Goal: Task Accomplishment & Management: Manage account settings

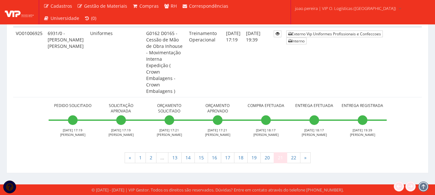
scroll to position [3690, 0]
click at [295, 160] on link "22" at bounding box center [294, 158] width 14 height 11
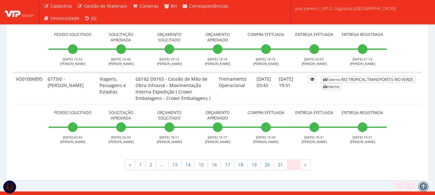
scroll to position [852, 0]
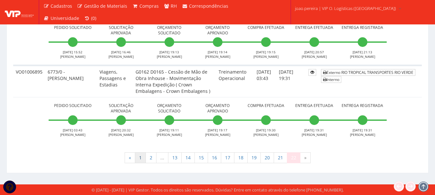
click at [140, 156] on link "1" at bounding box center [140, 158] width 11 height 11
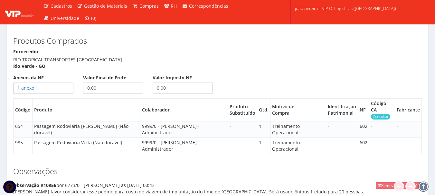
scroll to position [322, 0]
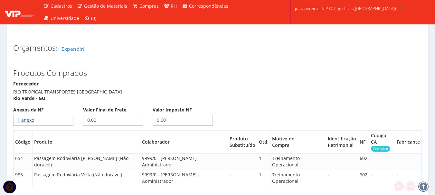
click at [27, 117] on link "1 anexo" at bounding box center [25, 120] width 17 height 6
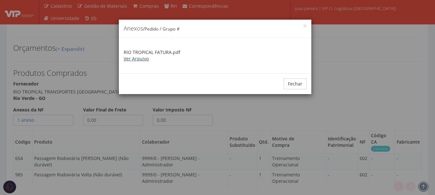
click at [137, 56] on link "Ver Arquivo" at bounding box center [136, 59] width 25 height 6
click at [298, 84] on button "Fechar" at bounding box center [295, 84] width 23 height 11
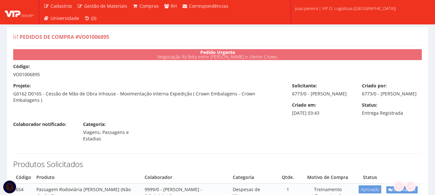
scroll to position [0, 0]
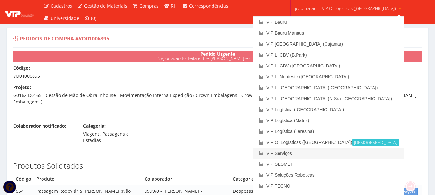
click at [318, 155] on link "VIP Serviços" at bounding box center [328, 153] width 151 height 11
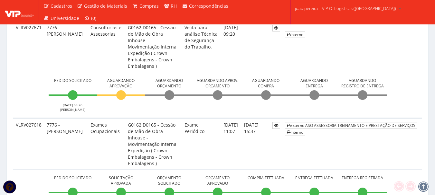
scroll to position [161, 0]
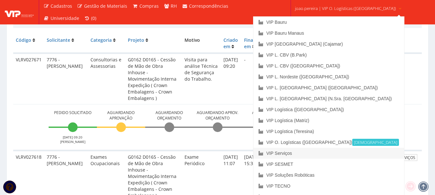
click at [322, 152] on link "VIP Serviços" at bounding box center [328, 153] width 151 height 11
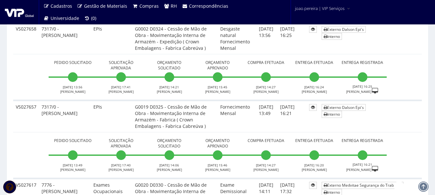
scroll to position [258, 0]
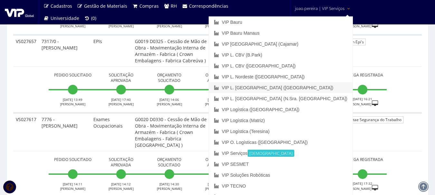
click at [311, 86] on link "VIP L. [GEOGRAPHIC_DATA] ([GEOGRAPHIC_DATA])" at bounding box center [281, 87] width 144 height 11
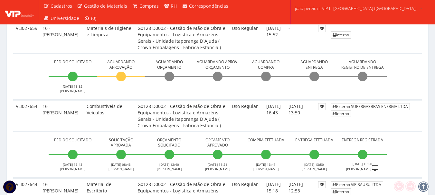
scroll to position [451, 0]
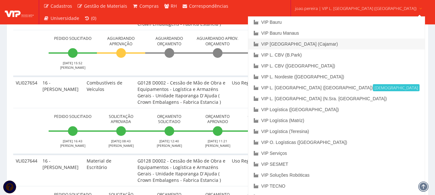
click at [320, 44] on link "VIP [GEOGRAPHIC_DATA] (Cajamar)" at bounding box center [336, 44] width 176 height 11
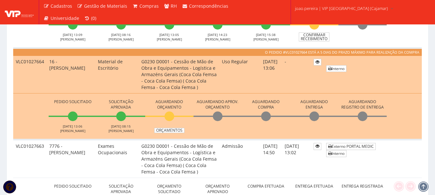
scroll to position [598, 0]
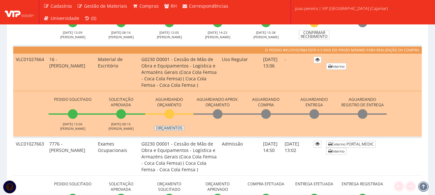
click at [169, 127] on link "Orçamentos" at bounding box center [169, 128] width 30 height 5
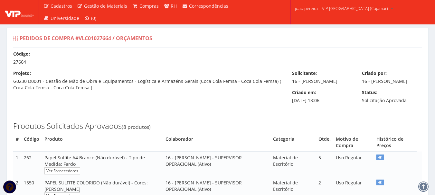
select select "outros"
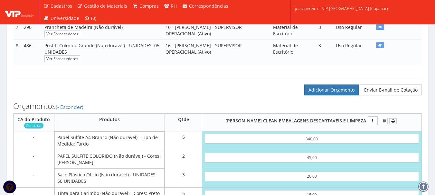
scroll to position [290, 0]
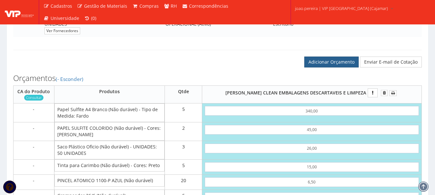
click at [335, 67] on link "Adicionar Orçamento" at bounding box center [331, 62] width 54 height 11
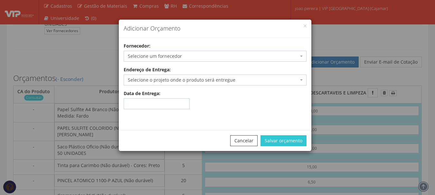
click at [335, 50] on div "Adicionar Orçamento Fornecedor: Selecione um fornecedor ADALBERTO CHAVES E CARI…" at bounding box center [217, 97] width 435 height 195
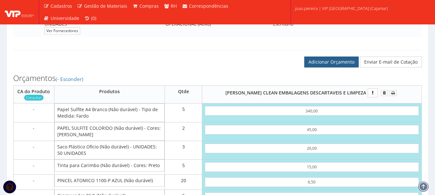
click at [331, 68] on link "Adicionar Orçamento" at bounding box center [331, 62] width 54 height 11
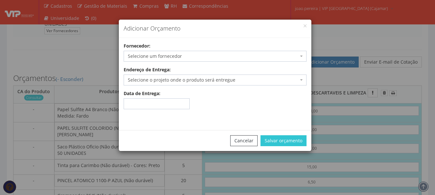
click at [183, 58] on span "Selecione um fornecedor" at bounding box center [213, 56] width 171 height 6
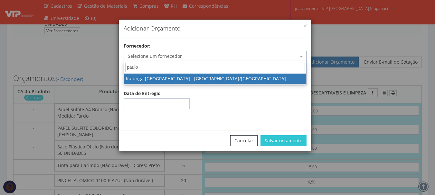
type input "paulo"
select select "261"
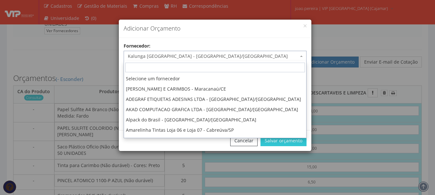
click at [199, 57] on span "Kalunga [GEOGRAPHIC_DATA] - [GEOGRAPHIC_DATA]/[GEOGRAPHIC_DATA]" at bounding box center [213, 56] width 171 height 6
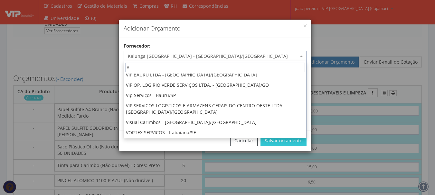
scroll to position [0, 0]
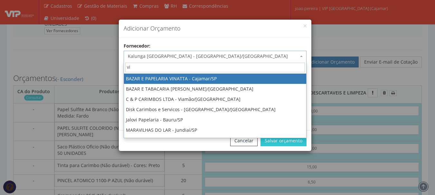
type input "vip"
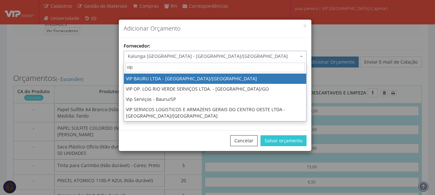
select select "532"
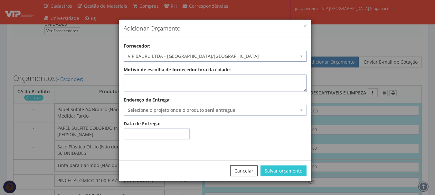
click at [205, 85] on textarea "Motivo de escolha de fornecedor fora da cidade:" at bounding box center [215, 83] width 183 height 17
type textarea "entrega no local"
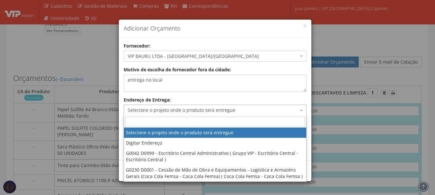
click at [297, 109] on span "Selecione o projeto onde o produto será entregue" at bounding box center [213, 110] width 171 height 6
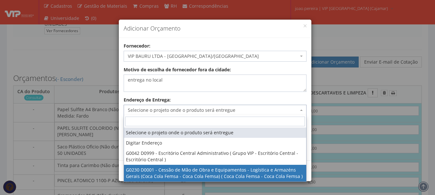
select select "230"
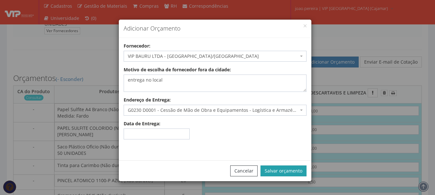
click at [279, 172] on button "Salvar orçamento" at bounding box center [283, 171] width 46 height 11
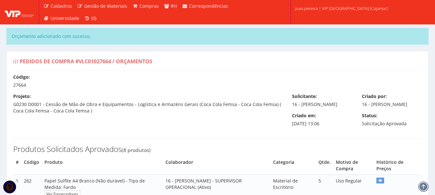
select select "outros"
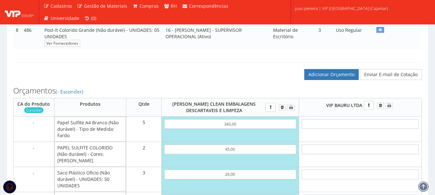
scroll to position [354, 0]
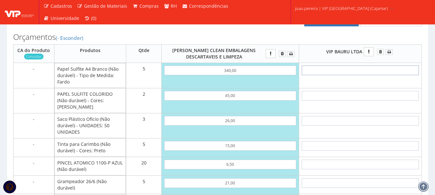
click at [367, 75] on input "text" at bounding box center [360, 71] width 117 height 10
type input "3"
type input "15,00"
type input "35"
type input "175,00"
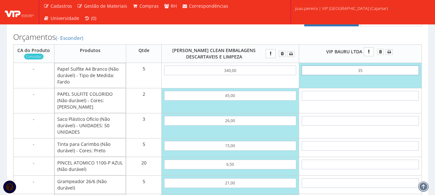
type input "3,50"
type input "17,50"
type input "35,00"
type input "175,00"
type input "350,00"
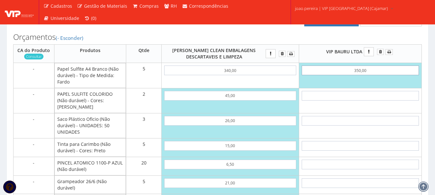
type input "1750,00"
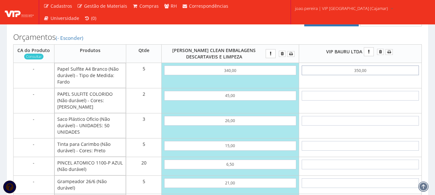
type input "350,00"
type input "2227,50"
type input "7"
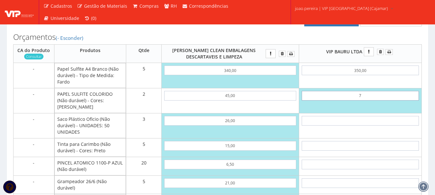
type input "1764,00"
type input "72"
type input "1894,00"
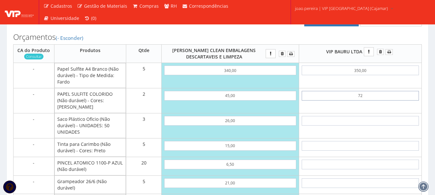
type input "7,20"
type input "1764,40"
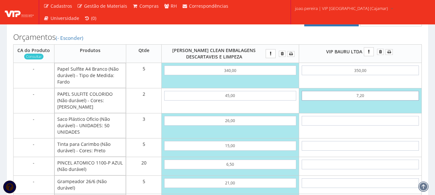
type input "7,20"
click at [232, 101] on input "45,00" at bounding box center [230, 96] width 132 height 10
type input "450,00"
type input "3037,50"
type input "450,00"
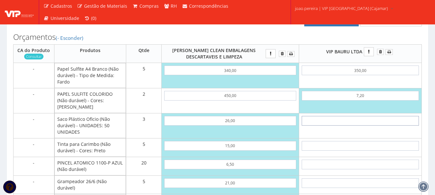
click at [354, 121] on input "text" at bounding box center [360, 121] width 117 height 10
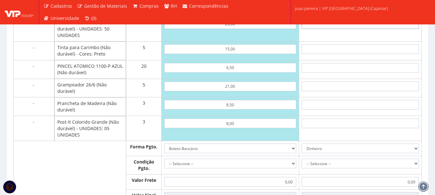
scroll to position [515, 0]
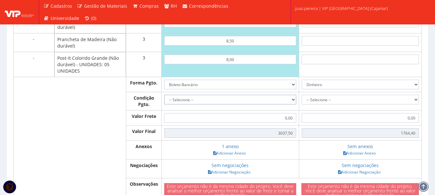
click at [288, 100] on select "-- Selecione -- À vista 7 dias 10 dias" at bounding box center [230, 100] width 132 height 10
select select "outros"
click at [164, 95] on select "-- Selecione -- À vista 7 dias 10 dias" at bounding box center [230, 100] width 132 height 10
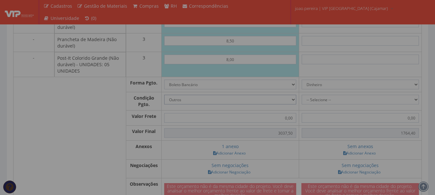
type input "3.037,50"
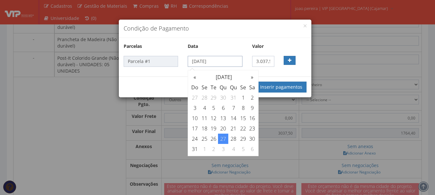
click at [240, 61] on input "27/08/2025" at bounding box center [215, 61] width 54 height 11
click at [252, 79] on th "»" at bounding box center [252, 77] width 9 height 10
click at [214, 138] on td "30" at bounding box center [213, 139] width 9 height 10
type input "30/09/2025"
click at [285, 89] on button "Inserir pagamentos" at bounding box center [281, 87] width 51 height 11
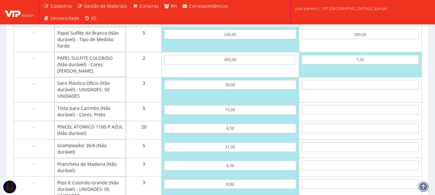
scroll to position [386, 0]
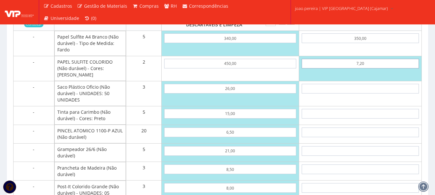
click at [363, 69] on input "7,20" at bounding box center [360, 64] width 117 height 10
type input "72,00"
type input "1894,00"
type input "720,00"
type input "3190,00"
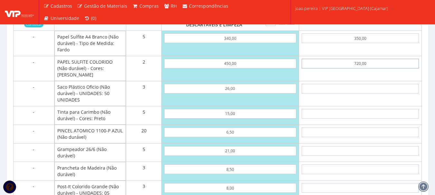
drag, startPoint x: 374, startPoint y: 71, endPoint x: 333, endPoint y: 72, distance: 41.2
click at [333, 69] on input "720,00" at bounding box center [360, 64] width 117 height 10
type input "3"
type input "1756,00"
type input "36"
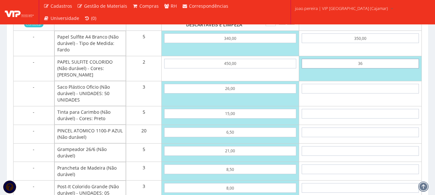
type input "1822,00"
type input "3,60"
type input "1757,20"
type input "36,00"
type input "1822,00"
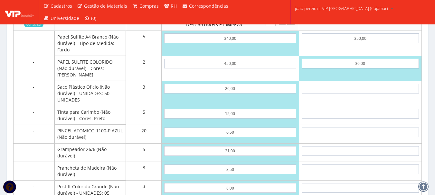
type input "360,00"
type input "2470,00"
type input "360,00"
click at [378, 88] on input "text" at bounding box center [360, 89] width 117 height 10
drag, startPoint x: 379, startPoint y: 46, endPoint x: 328, endPoint y: 46, distance: 51.2
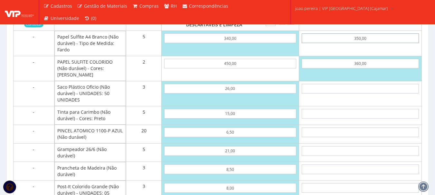
click at [328, 43] on input "350,00" at bounding box center [360, 38] width 117 height 10
type input "3"
type input "735,00"
type input "35"
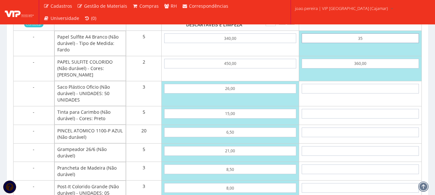
type input "895,00"
type input "3,55"
type input "737,75"
type input "35,50"
type input "897,50"
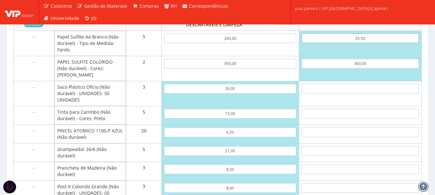
click at [368, 43] on input "35,50" at bounding box center [360, 38] width 117 height 10
type input "3,55"
type input "737,75"
type input "35"
type input "895,00"
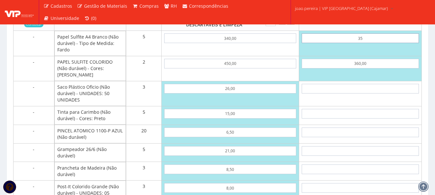
type input "3"
type input "735,00"
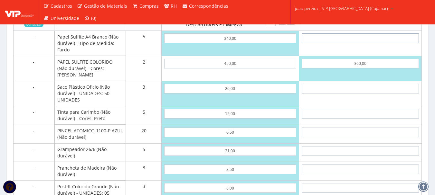
type input "720,00"
type input "3"
type input "735,00"
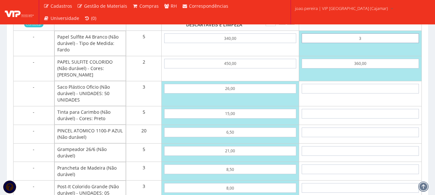
type input "35"
type input "895,00"
type input "3,50"
type input "737,50"
type input "35,00"
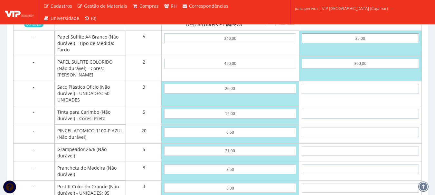
type input "895,00"
type input "350,00"
type input "2470,00"
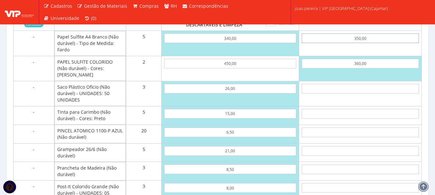
type input "350,00"
click at [385, 90] on input "text" at bounding box center [360, 89] width 117 height 10
click at [366, 88] on input "text" at bounding box center [360, 89] width 117 height 10
type input "5"
type input "2485,00"
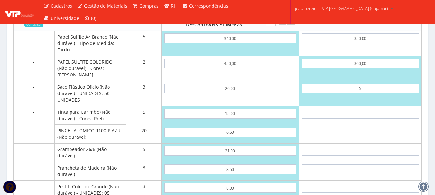
type input "58"
type input "2644,00"
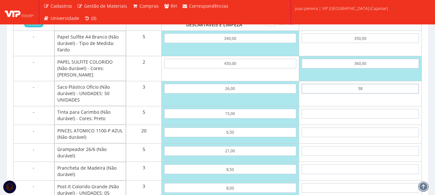
type input "5,86"
type input "2487,58"
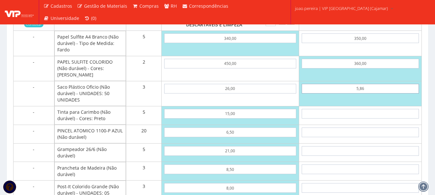
type input "58,60"
type input "2645,80"
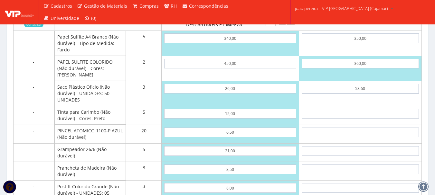
type input "58,60"
type input "1"
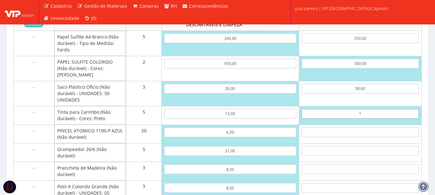
type input "2650,80"
type input "18"
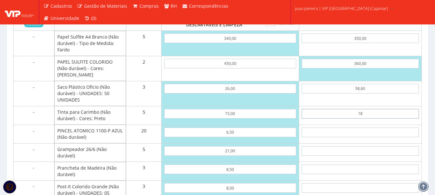
type input "2735,80"
type input "1,83"
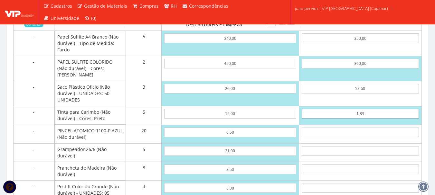
type input "2654,95"
type input "18,30"
type input "2737,30"
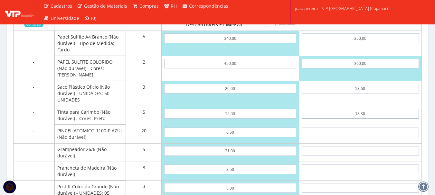
type input "18,30"
type input "1"
type input "2757,30"
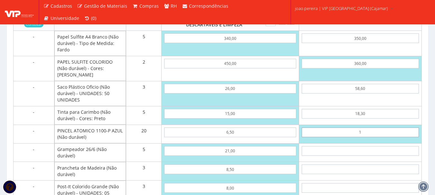
type input "13"
type input "2997,30"
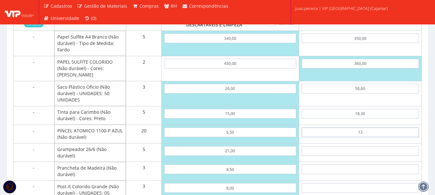
type input "1,34"
type input "2764,10"
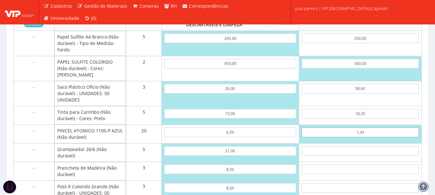
type input "13,40"
type input "3005,30"
type input "13,40"
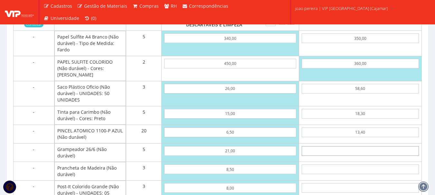
type input "1"
type input "3010,30"
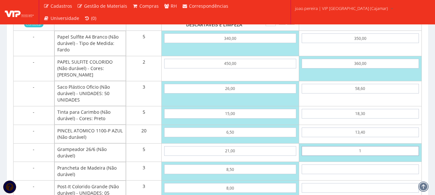
type input "18"
type input "3095,30"
type input "1,83"
type input "3014,45"
type input "18,30"
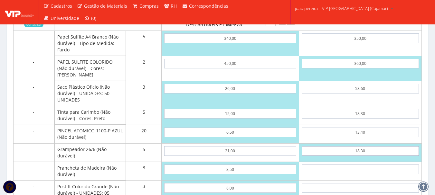
type input "3096,80"
type input "18,30"
type input "1"
type input "3099,80"
type input "11"
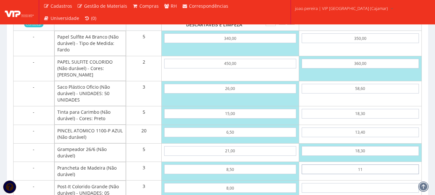
type input "3129,80"
type input "1,18"
type input "3100,34"
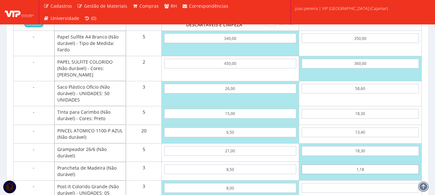
type input "11,80"
type input "3132,20"
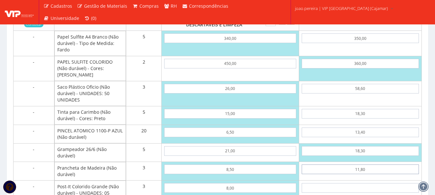
type input "11,80"
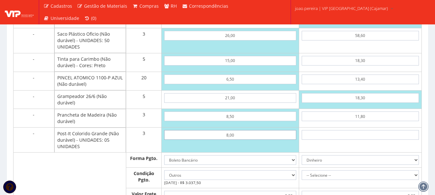
scroll to position [451, 0]
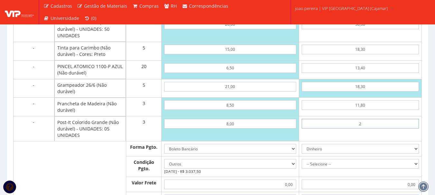
type input "26"
type input "3210,20"
type input "2,66"
type input "3140,18"
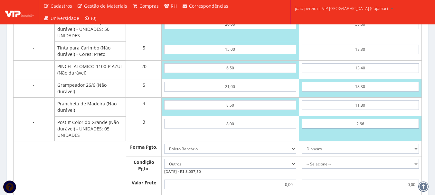
type input "26,60"
type input "3212,00"
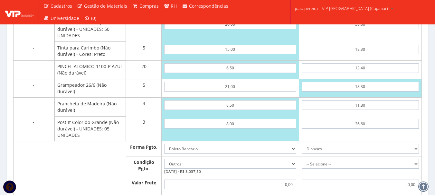
type input "26,60"
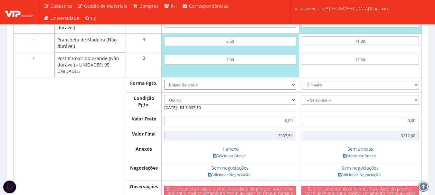
scroll to position [515, 0]
click at [416, 85] on select "Dinheiro Boleto Bancário Depósito Transferência Bancária Cartão de Crédito Cart…" at bounding box center [360, 85] width 117 height 10
select select "3"
click at [302, 80] on select "Dinheiro Boleto Bancário Depósito Transferência Bancária Cartão de Crédito Cart…" at bounding box center [360, 85] width 117 height 10
click at [415, 102] on select "-- Selecione -- À vista 7 dias 10 dias" at bounding box center [360, 100] width 117 height 10
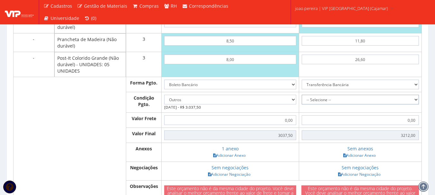
select select "15"
click at [302, 95] on select "-- Selecione -- À vista 7 dias 10 dias" at bounding box center [360, 100] width 117 height 10
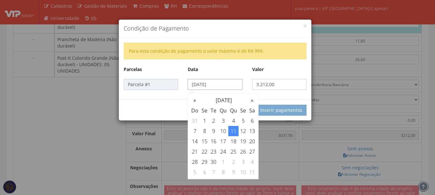
click at [236, 89] on input "11/09/2025" at bounding box center [215, 84] width 54 height 11
click at [233, 130] on td "11" at bounding box center [233, 131] width 10 height 10
click at [243, 131] on td "12" at bounding box center [243, 131] width 9 height 10
type input "12/09/2025"
click at [291, 95] on div "Para esta condição de pagamento o valor máximo é de R$ 999. Parcelas Data Valor…" at bounding box center [215, 69] width 193 height 62
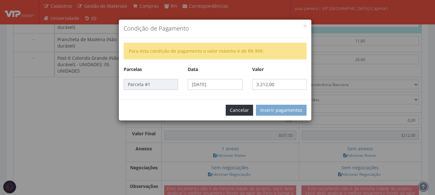
click at [244, 108] on button "Cancelar" at bounding box center [239, 110] width 27 height 11
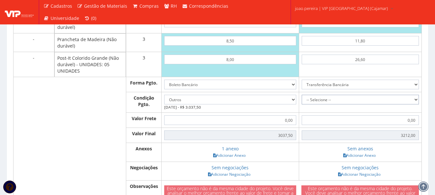
drag, startPoint x: 414, startPoint y: 97, endPoint x: 409, endPoint y: 100, distance: 6.1
click at [414, 97] on select "-- Selecione -- À vista 7 dias 10 dias" at bounding box center [360, 100] width 117 height 10
select select "outros"
click at [302, 95] on select "-- Selecione -- À vista 7 dias 10 dias" at bounding box center [360, 100] width 117 height 10
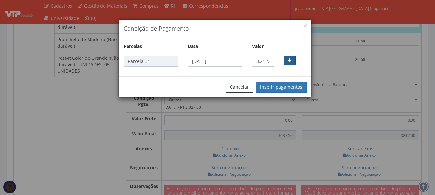
click at [292, 61] on button "button" at bounding box center [290, 60] width 12 height 9
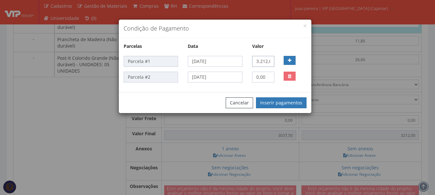
scroll to position [0, 4]
drag, startPoint x: 254, startPoint y: 61, endPoint x: 279, endPoint y: 60, distance: 25.1
click at [279, 60] on div "Parcela #1 27/08/2025 3.212,00" at bounding box center [215, 61] width 193 height 11
type input "2.108,67"
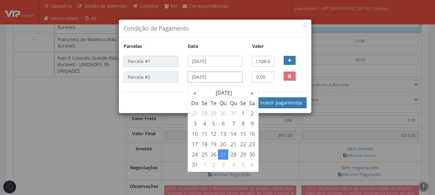
scroll to position [0, 0]
click at [235, 78] on input "27/08/2025" at bounding box center [215, 77] width 54 height 11
click at [252, 93] on th "»" at bounding box center [252, 93] width 9 height 10
click at [242, 123] on td "12" at bounding box center [243, 124] width 9 height 10
type input "12/09/2025"
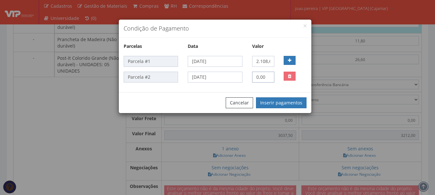
drag, startPoint x: 257, startPoint y: 77, endPoint x: 270, endPoint y: 79, distance: 13.3
click at [270, 79] on input "0,00" at bounding box center [263, 77] width 23 height 11
type input "1.404,94"
click at [284, 101] on button "Inserir pagamentos" at bounding box center [281, 103] width 51 height 11
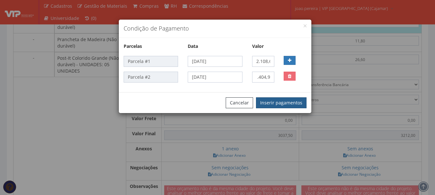
scroll to position [0, 0]
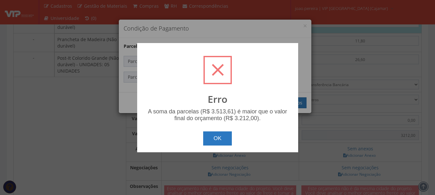
click at [219, 139] on button "OK" at bounding box center [217, 139] width 29 height 14
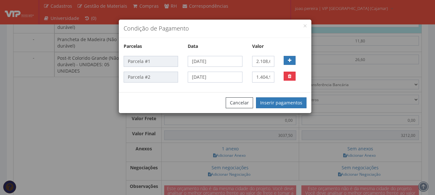
click at [292, 74] on button "button" at bounding box center [290, 76] width 12 height 9
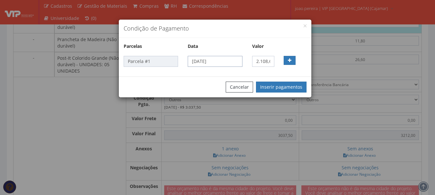
click at [232, 61] on input "27/08/2025" at bounding box center [215, 61] width 54 height 11
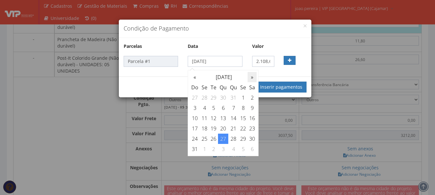
click at [254, 78] on th "»" at bounding box center [252, 77] width 9 height 10
click at [304, 25] on button "button" at bounding box center [305, 25] width 3 height 3
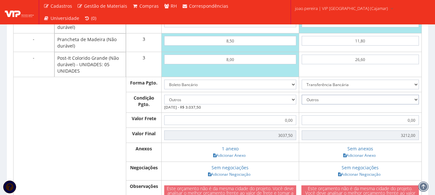
drag, startPoint x: 416, startPoint y: 98, endPoint x: 412, endPoint y: 100, distance: 4.5
click at [416, 98] on select "-- Selecione -- À vista 7 dias 10 dias" at bounding box center [360, 100] width 117 height 10
click at [302, 95] on select "-- Selecione -- À vista 7 dias 10 dias" at bounding box center [360, 100] width 117 height 10
click at [416, 98] on select "-- Selecione -- À vista 7 dias 10 dias" at bounding box center [360, 100] width 117 height 10
click at [302, 95] on select "-- Selecione -- À vista 7 dias 10 dias" at bounding box center [360, 100] width 117 height 10
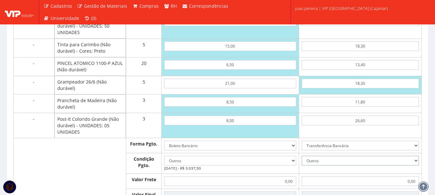
scroll to position [451, 0]
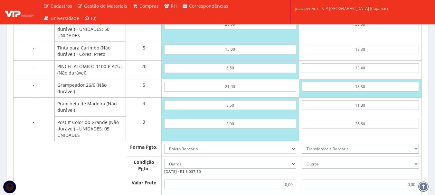
click at [368, 147] on select "Dinheiro Boleto Bancário Depósito Transferência Bancária Cartão de Crédito Cart…" at bounding box center [360, 149] width 117 height 10
click at [302, 144] on select "Dinheiro Boleto Bancário Depósito Transferência Bancária Cartão de Crédito Cart…" at bounding box center [360, 149] width 117 height 10
click at [408, 161] on select "-- Selecione -- À vista 7 dias 10 dias" at bounding box center [360, 164] width 117 height 10
click at [406, 166] on select "-- Selecione -- À vista 7 dias 10 dias" at bounding box center [360, 164] width 117 height 10
click at [397, 164] on select "-- Selecione -- À vista 7 dias 10 dias" at bounding box center [360, 164] width 117 height 10
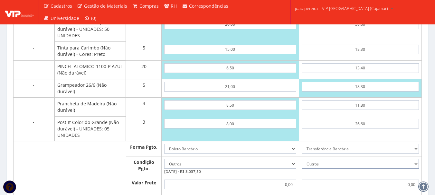
select select "0"
click at [302, 159] on select "-- Selecione -- À vista 7 dias 10 dias" at bounding box center [360, 164] width 117 height 10
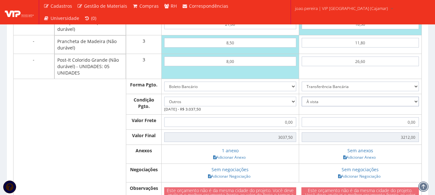
scroll to position [515, 0]
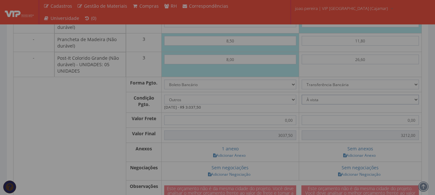
type input "3.212,00"
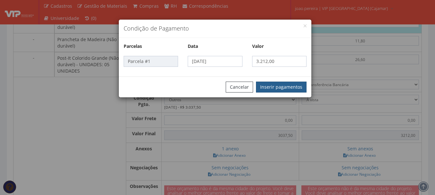
click at [283, 87] on button "Inserir pagamentos" at bounding box center [281, 87] width 51 height 11
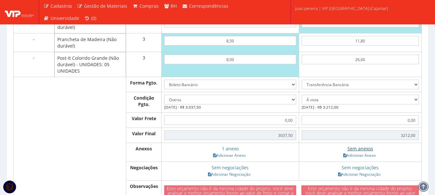
scroll to position [547, 0]
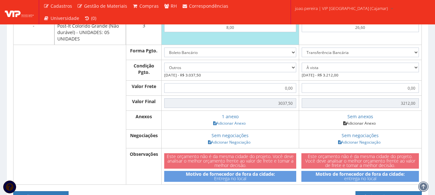
click at [354, 123] on link "Adicionar Anexo" at bounding box center [359, 123] width 36 height 7
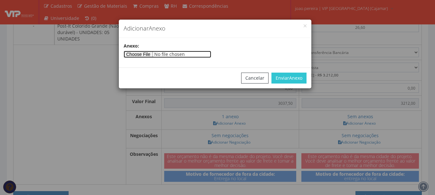
click at [145, 55] on input"] "file" at bounding box center [168, 54] width 88 height 7
type input"] "C:\fakepath\ORÇAMENTO PAPELARIA.pdf"
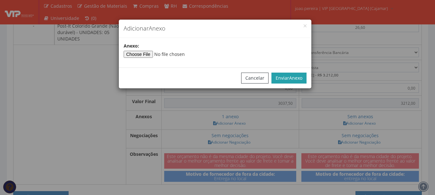
click at [293, 76] on span "Anexo" at bounding box center [295, 78] width 13 height 6
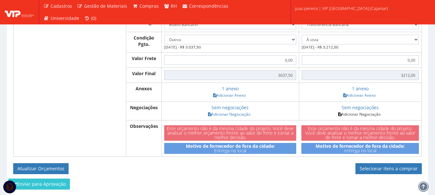
scroll to position [612, 0]
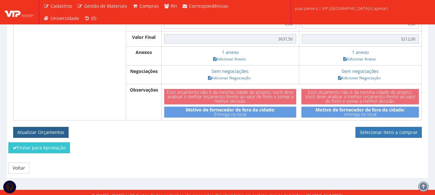
click at [50, 133] on button "Atualizar Orçamentos" at bounding box center [40, 132] width 55 height 11
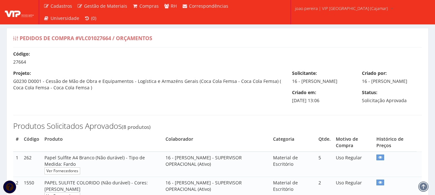
select select "outros"
select select "0"
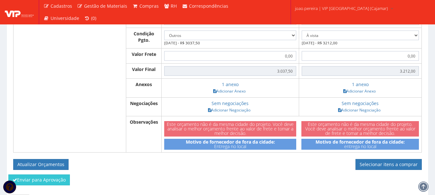
scroll to position [594, 0]
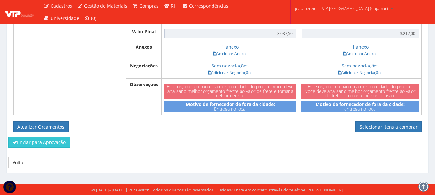
click at [200, 142] on div "Enviar para Aprovação" at bounding box center [218, 144] width 428 height 15
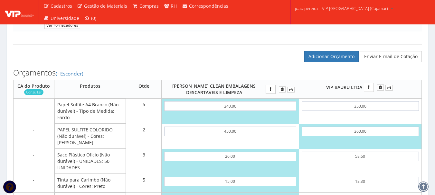
scroll to position [272, 0]
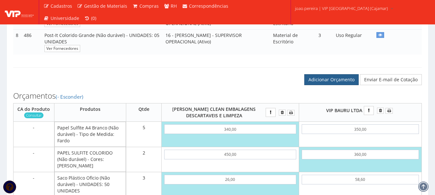
click at [327, 83] on link "Adicionar Orçamento" at bounding box center [331, 79] width 54 height 11
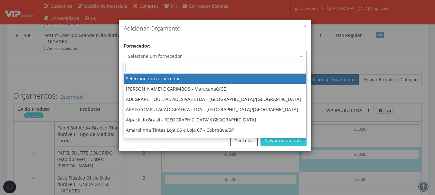
click at [231, 57] on span "Selecione um fornecedor" at bounding box center [213, 56] width 171 height 6
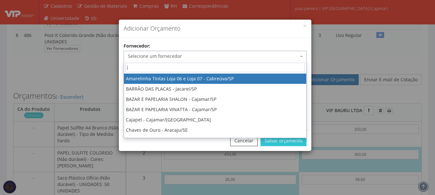
type input "jl"
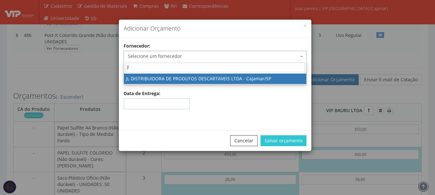
select select "2186"
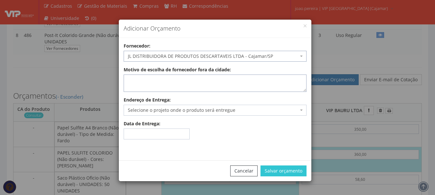
click at [222, 77] on textarea "Motivo de escolha de fornecedor fora da cidade:" at bounding box center [215, 83] width 183 height 17
type textarea "Entrega no local"
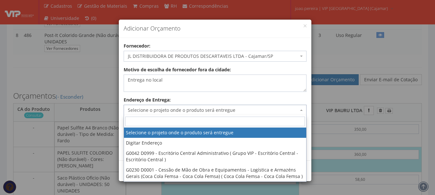
click at [250, 113] on span "Selecione o projeto onde o produto será entregue" at bounding box center [213, 110] width 171 height 6
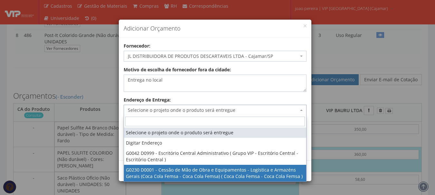
select select "230"
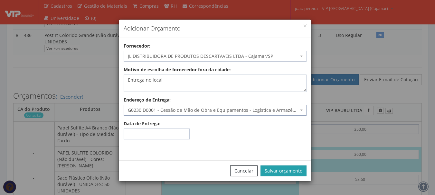
click at [287, 168] on button "Salvar orçamento" at bounding box center [283, 171] width 46 height 11
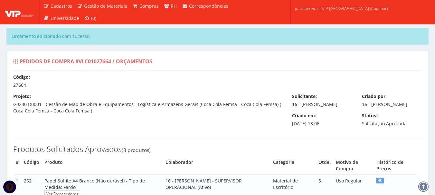
select select "outros"
select select "0"
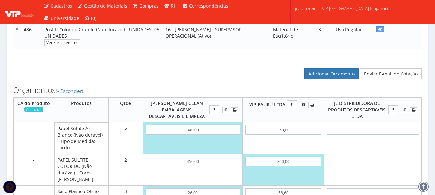
scroll to position [354, 0]
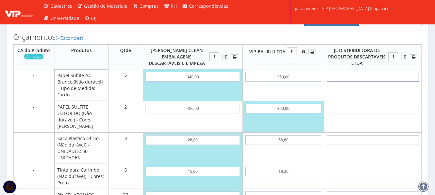
click at [384, 82] on input "text" at bounding box center [373, 77] width 92 height 10
click at [380, 82] on input "text" at bounding box center [373, 77] width 92 height 10
type input "2"
type input "10,00"
type input "26"
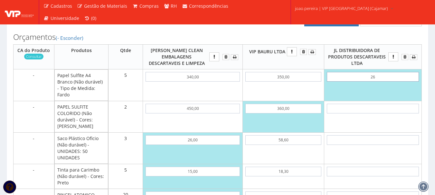
type input "130,00"
type input "2,65"
type input "13,25"
type input "26,50"
type input "132,50"
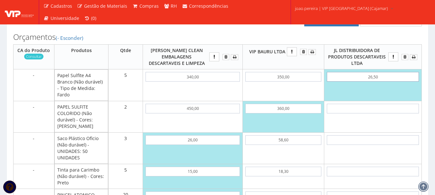
type input "265,00"
type input "1325,00"
type input "265,00"
type input "3037,50"
type input "3212,00"
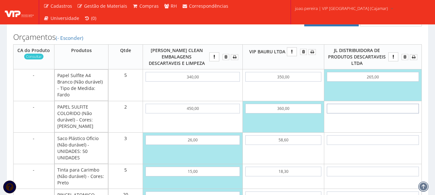
type input "4"
type input "1333,00"
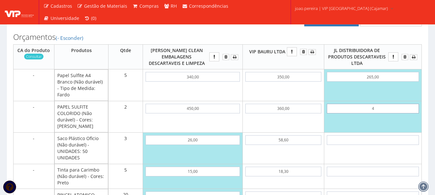
type input "43"
type input "1411,00"
type input "4,35"
type input "1333,70"
type input "43,50"
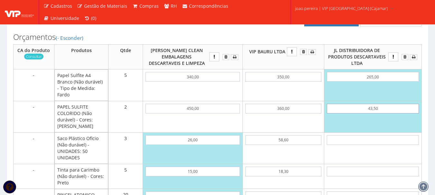
type input "1412,00"
type input "4,35"
type input "1333,70"
type input "43"
type input "1411,00"
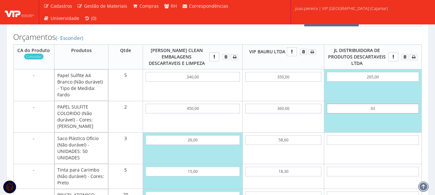
type input "4"
type input "1333,00"
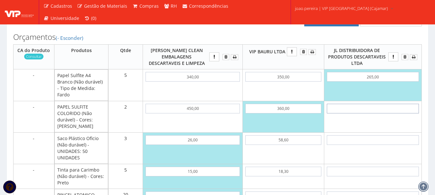
type input "1325,00"
click at [372, 114] on input "text" at bounding box center [373, 109] width 92 height 10
type input "4"
type input "1333,00"
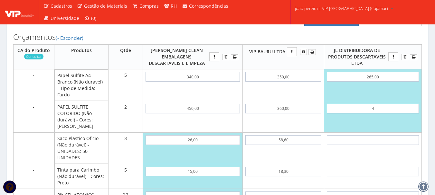
type input "43"
type input "1411,00"
type input "4,35"
type input "1333,70"
type input "43,50"
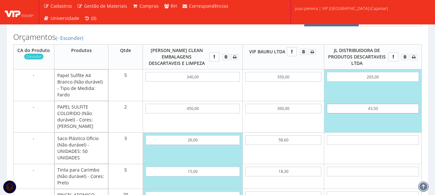
type input "1412,00"
type input "435,00"
type input "2195,00"
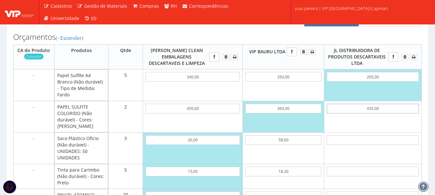
type input "435,00"
click at [390, 145] on input "text" at bounding box center [373, 141] width 92 height 10
type input "2"
type input "2201,00"
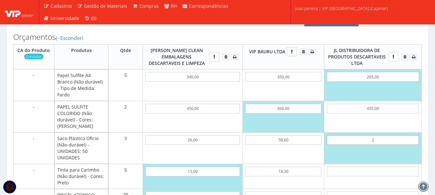
type input "20"
type input "2255,00"
type input "2,00"
type input "2201,00"
type input "20,00"
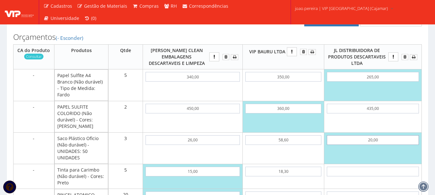
type input "2255,00"
type input "20,00"
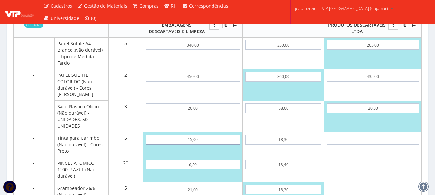
scroll to position [386, 0]
click at [383, 145] on input "text" at bounding box center [373, 140] width 92 height 10
type input "4"
type input "2275,00"
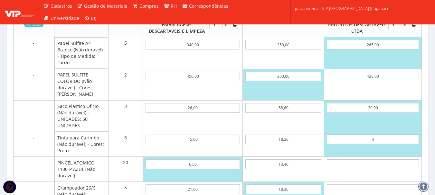
type input "48"
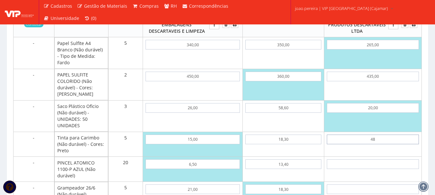
type input "2495,00"
type input "4,80"
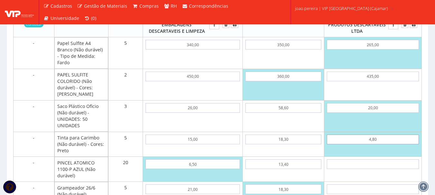
type input "2279,00"
type input "4,80"
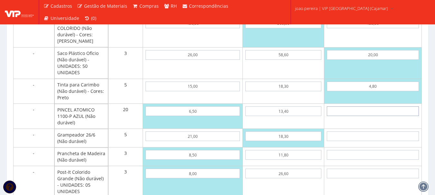
scroll to position [451, 0]
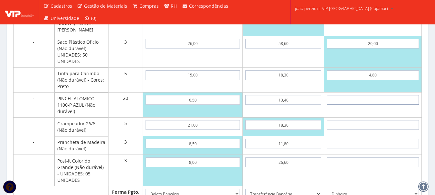
type input "5"
type input "2379,00"
type input "56"
type input "3399,00"
type input "5,60"
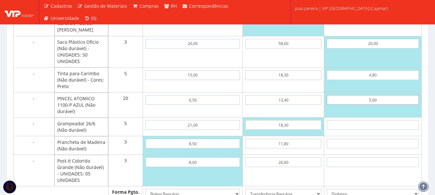
type input "2391,00"
type input "5,60"
type input "1"
type input "2396,00"
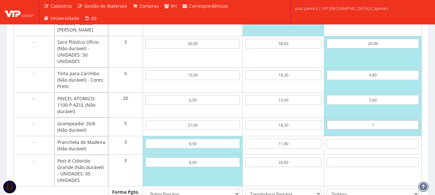
type input "13"
type input "2456,00"
type input "1,39"
type input "2397,95"
type input "13,90"
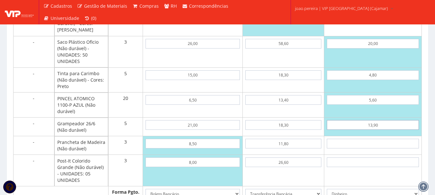
type input "2460,50"
type input "13,90"
type input "7"
type input "2481,50"
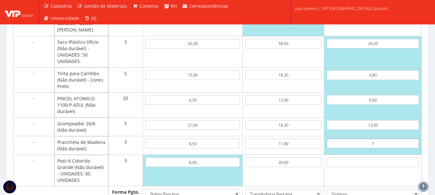
type input "75"
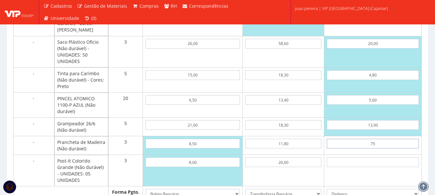
type input "2685,50"
type input "7,50"
type input "2483,00"
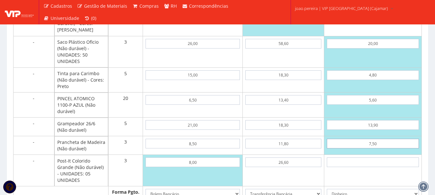
type input "7,50"
type input "2"
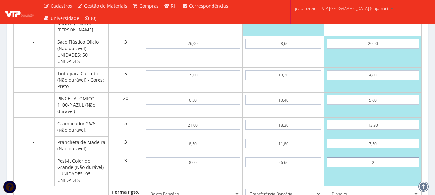
type input "2489,00"
type input "21"
type input "2546,00"
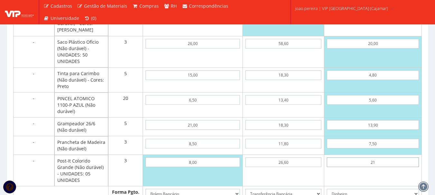
type input "2,19"
type input "2489,57"
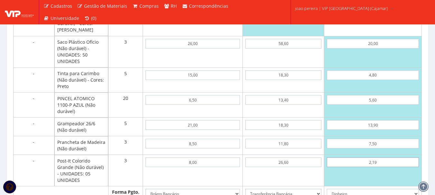
type input "21,90"
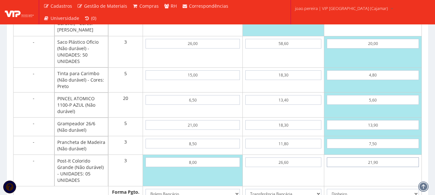
type input "2548,70"
type input "21,90"
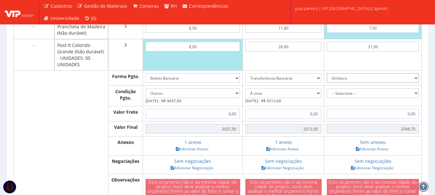
click at [417, 83] on select "Dinheiro Boleto Bancário Depósito Transferência Bancária Cartão de Crédito Cart…" at bounding box center [373, 78] width 92 height 10
select select "3"
click at [327, 83] on select "Dinheiro Boleto Bancário Depósito Transferência Bancária Cartão de Crédito Cart…" at bounding box center [373, 78] width 92 height 10
drag, startPoint x: 417, startPoint y: 113, endPoint x: 411, endPoint y: 115, distance: 6.2
click at [417, 98] on select "-- Selecione -- À vista 7 dias 10 dias" at bounding box center [373, 94] width 92 height 10
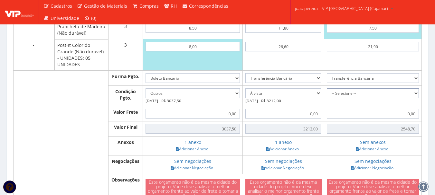
select select "0"
click at [327, 98] on select "-- Selecione -- À vista 7 dias 10 dias" at bounding box center [373, 94] width 92 height 10
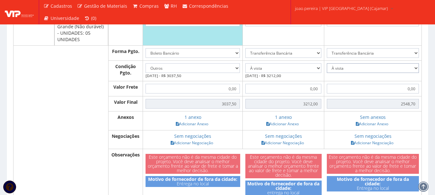
scroll to position [631, 0]
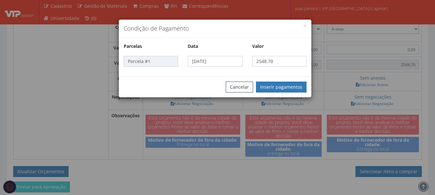
type input "2.548,70"
click at [297, 88] on button "Inserir pagamentos" at bounding box center [281, 87] width 51 height 11
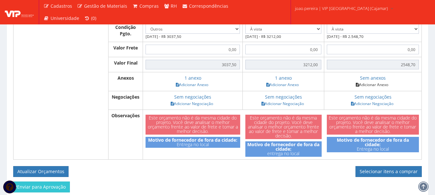
click at [373, 88] on link "Adicionar Anexo" at bounding box center [372, 84] width 36 height 7
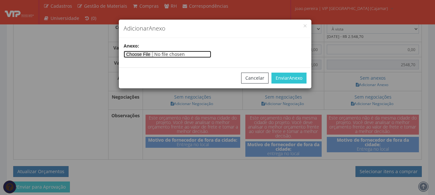
click at [145, 55] on input"] "file" at bounding box center [168, 54] width 88 height 7
type input"] "C:\fakepath\ORÇAMENTO JL.pdf"
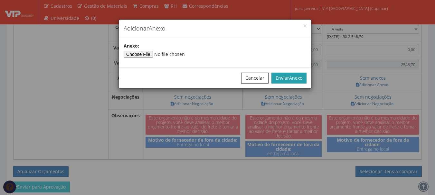
click at [295, 79] on span "Anexo" at bounding box center [295, 78] width 13 height 6
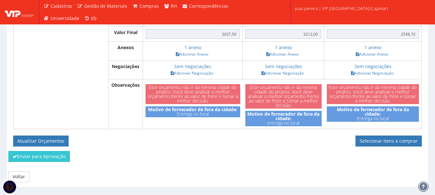
scroll to position [691, 0]
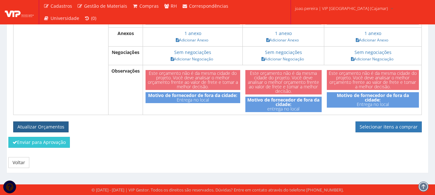
click at [44, 124] on button "Atualizar Orçamentos" at bounding box center [40, 127] width 55 height 11
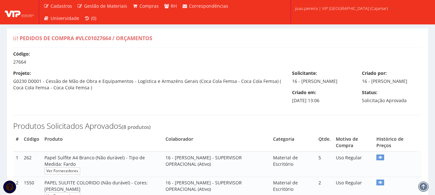
select select "outros"
select select "0"
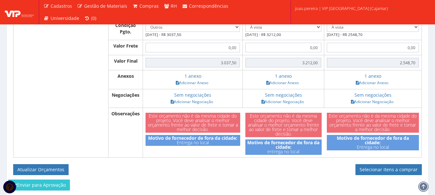
scroll to position [667, 0]
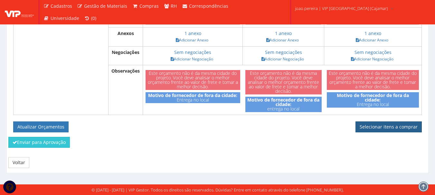
click at [387, 129] on link "Selecionar itens a comprar" at bounding box center [388, 127] width 66 height 11
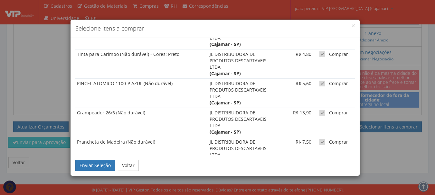
scroll to position [457, 0]
click at [319, 139] on span at bounding box center [322, 142] width 6 height 6
click at [329, 140] on input "Comprar" at bounding box center [331, 142] width 4 height 4
checkbox input "false"
click at [319, 110] on span at bounding box center [322, 113] width 6 height 6
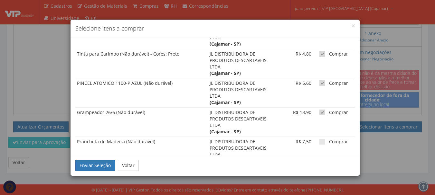
click at [329, 111] on input "Comprar" at bounding box center [331, 113] width 4 height 4
checkbox input "false"
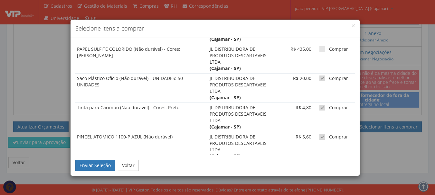
scroll to position [393, 0]
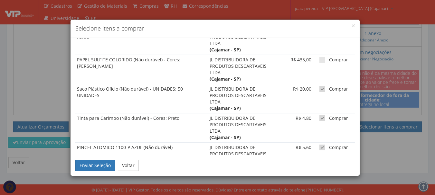
click at [318, 143] on td "Comprar" at bounding box center [334, 157] width 42 height 29
click at [319, 116] on span at bounding box center [322, 119] width 6 height 6
click at [329, 117] on input "Comprar" at bounding box center [331, 119] width 4 height 4
checkbox input "false"
click at [319, 145] on span at bounding box center [322, 148] width 6 height 6
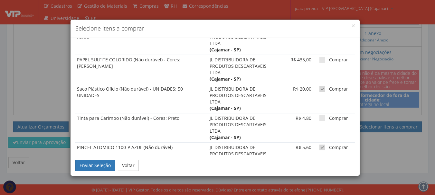
click at [329, 146] on input "Comprar" at bounding box center [331, 148] width 4 height 4
checkbox input "false"
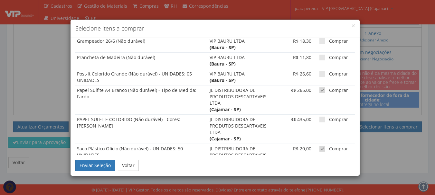
scroll to position [328, 0]
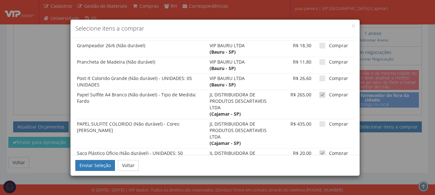
click at [319, 151] on span at bounding box center [322, 154] width 6 height 6
click at [329, 152] on input "Comprar" at bounding box center [331, 154] width 4 height 4
checkbox input "false"
click at [319, 92] on span at bounding box center [322, 95] width 6 height 6
click at [329, 93] on input "Comprar" at bounding box center [331, 95] width 4 height 4
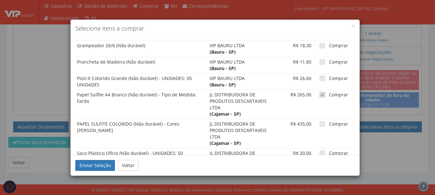
checkbox input "false"
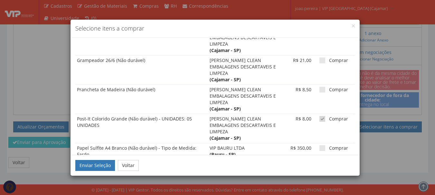
scroll to position [135, 0]
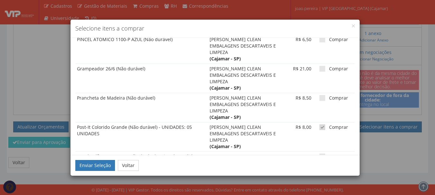
click at [320, 170] on span at bounding box center [322, 173] width 6 height 6
click at [329, 171] on input "Comprar" at bounding box center [331, 173] width 4 height 4
checkbox input "false"
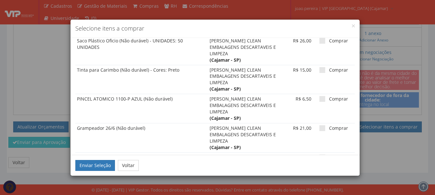
scroll to position [71, 0]
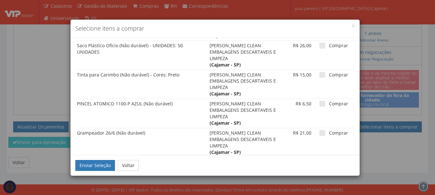
click at [319, 160] on span at bounding box center [322, 163] width 6 height 6
click at [329, 161] on input "Comprar" at bounding box center [331, 163] width 4 height 4
checkbox input "true"
click at [319, 130] on span at bounding box center [322, 133] width 6 height 6
click at [329, 131] on input "Comprar" at bounding box center [331, 133] width 4 height 4
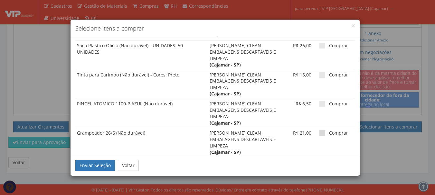
checkbox input "true"
click at [319, 101] on span at bounding box center [322, 104] width 6 height 6
click at [329, 102] on input "Comprar" at bounding box center [331, 104] width 4 height 4
checkbox input "true"
click at [320, 72] on span at bounding box center [322, 75] width 6 height 6
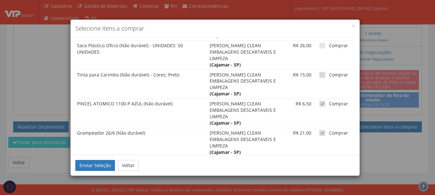
click at [329, 73] on input "Comprar" at bounding box center [331, 75] width 4 height 4
checkbox input "true"
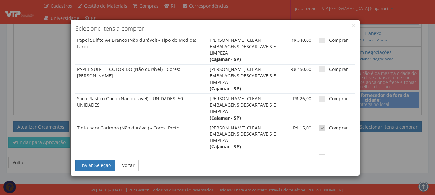
scroll to position [6, 0]
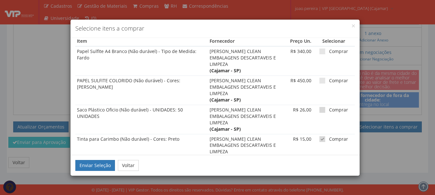
click at [319, 107] on span at bounding box center [322, 110] width 6 height 6
click at [329, 108] on input "Comprar" at bounding box center [331, 110] width 4 height 4
checkbox input "true"
click at [319, 78] on span at bounding box center [322, 81] width 6 height 6
click at [329, 79] on input "Comprar" at bounding box center [331, 81] width 4 height 4
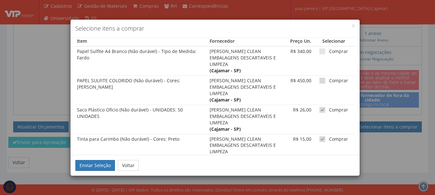
checkbox input "true"
click at [319, 55] on td "Comprar" at bounding box center [334, 60] width 42 height 29
click at [319, 52] on span at bounding box center [322, 52] width 6 height 6
click at [329, 52] on input "Comprar" at bounding box center [331, 52] width 4 height 4
checkbox input "true"
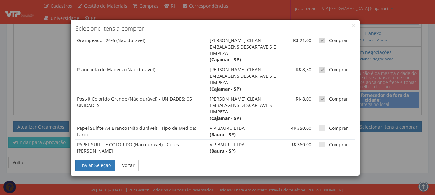
scroll to position [225, 0]
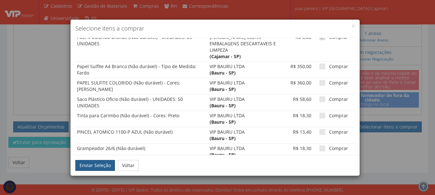
click at [96, 165] on button "Enviar Seleção" at bounding box center [95, 165] width 40 height 11
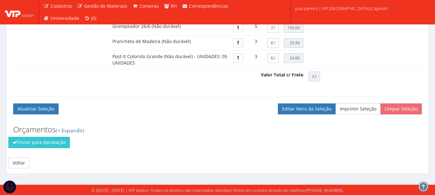
scroll to position [461, 0]
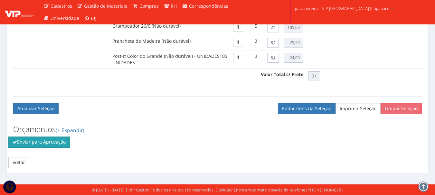
click at [43, 143] on button "Enviar para Aprovação" at bounding box center [38, 142] width 61 height 11
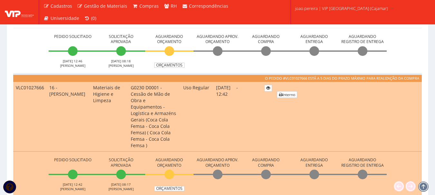
scroll to position [515, 0]
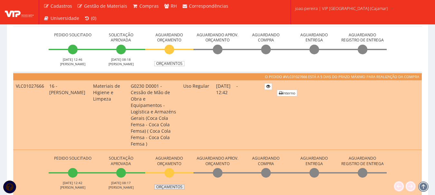
click at [173, 185] on link "Orçamentos" at bounding box center [169, 187] width 30 height 5
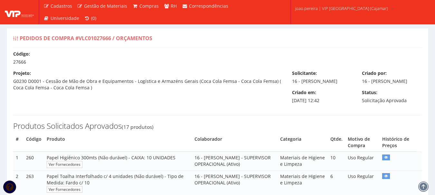
select select "outros"
select select "0"
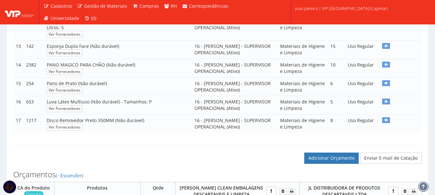
scroll to position [386, 0]
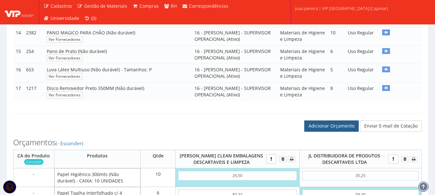
click at [334, 130] on link "Adicionar Orçamento" at bounding box center [331, 126] width 54 height 11
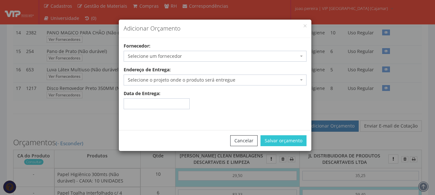
click at [176, 50] on div "Fornecedor: Selecione um fornecedor A C A DIAS COMERCIAL - São Paulo/SP A F M D…" at bounding box center [215, 52] width 193 height 19
click at [175, 54] on span "Selecione um fornecedor" at bounding box center [213, 56] width 171 height 6
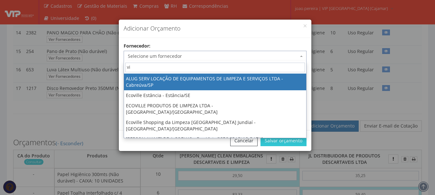
type input "vip"
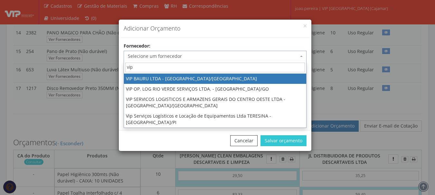
select select "532"
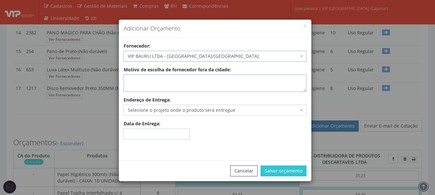
click at [209, 84] on textarea "Motivo de escolha de fornecedor fora da cidade:" at bounding box center [215, 83] width 183 height 17
type textarea "Entrega no local"
click at [182, 112] on span "Selecione o projeto onde o produto será entregue" at bounding box center [213, 110] width 171 height 6
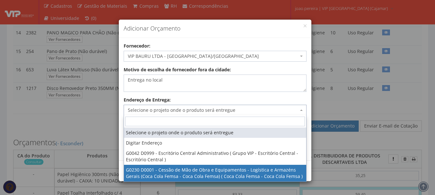
select select "230"
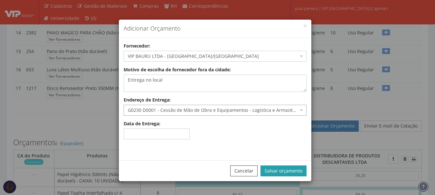
click at [287, 169] on button "Salvar orçamento" at bounding box center [283, 171] width 46 height 11
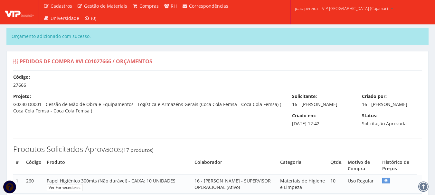
select select "outros"
select select "0"
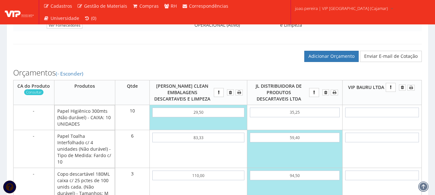
scroll to position [483, 0]
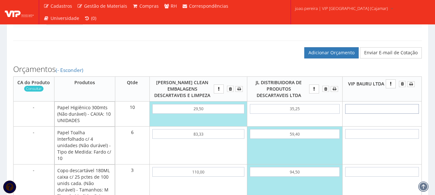
click at [389, 114] on input "text" at bounding box center [382, 109] width 74 height 10
type input "1"
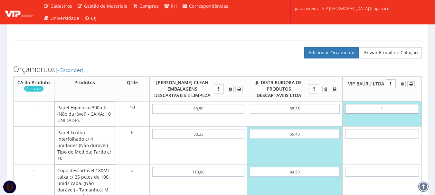
type input "10,00"
type input "17"
type input "170,00"
type input "1,78"
type input "17,80"
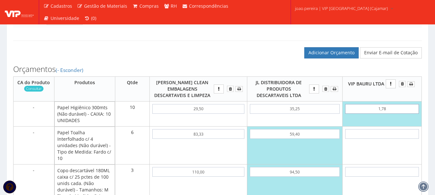
type input "17,80"
type input "178,00"
type input "17,80"
type input "2122,48"
type input "1533,90"
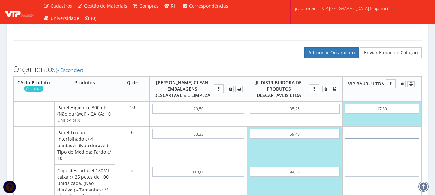
type input "4"
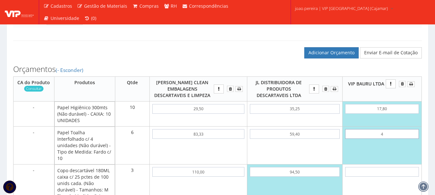
type input "202,00"
type input "41"
type input "424,00"
type input "4,13"
type input "202,78"
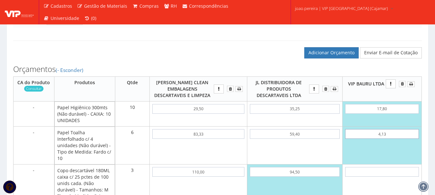
type input "41,38"
type input "426,28"
type input "41,38"
type input "1"
type input "429,28"
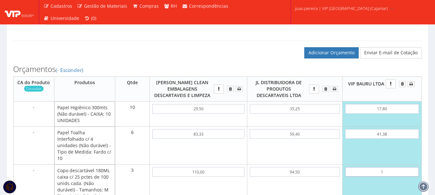
type input "15"
type input "471,28"
type input "1,56"
type input "430,96"
type input "15,61"
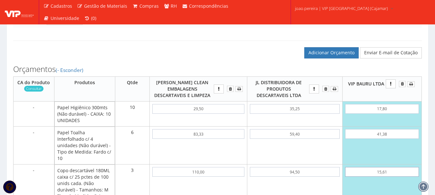
type input "473,11"
type input "156,10"
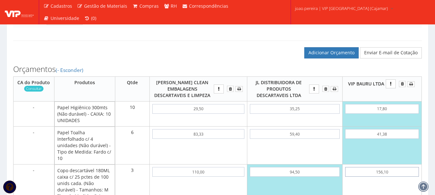
type input "894,58"
type input "156,10"
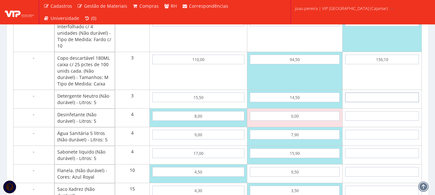
type input "5"
type input "909,58"
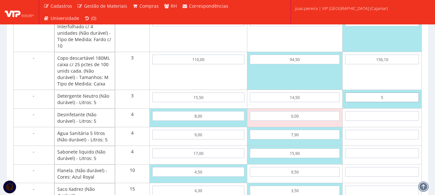
type input "58"
type input "1068,58"
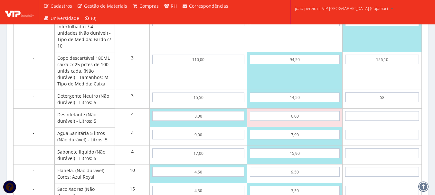
type input "5,80"
type input "911,98"
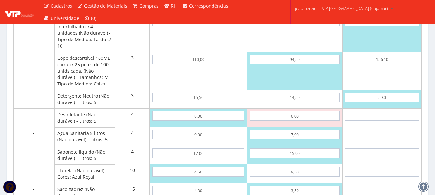
type input "58,00"
type input "1068,58"
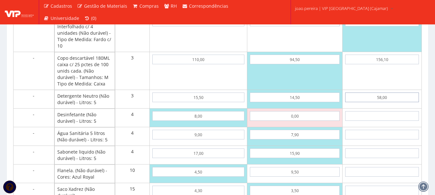
type input "58,00"
type input "1"
type input "1072,58"
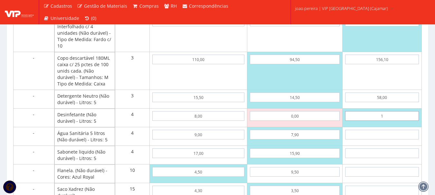
type input "12"
type input "1116,58"
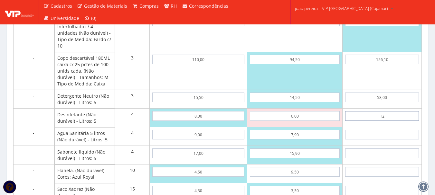
type input "1,23"
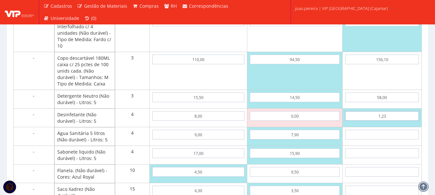
type input "1073,50"
type input "12,30"
type input "1117,78"
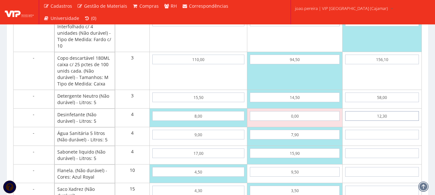
type input "12,30"
drag, startPoint x: 389, startPoint y: 118, endPoint x: 371, endPoint y: 118, distance: 18.0
click at [371, 118] on input "12,30" at bounding box center [382, 116] width 74 height 10
type input "1068,58"
click at [214, 118] on input "8,00" at bounding box center [198, 116] width 92 height 10
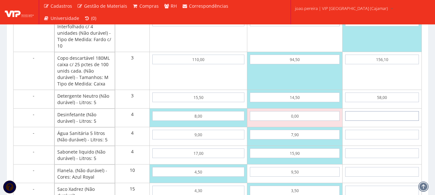
click at [388, 116] on input "text" at bounding box center [382, 116] width 74 height 10
click at [393, 118] on input "text" at bounding box center [382, 116] width 74 height 10
click at [393, 113] on input "text" at bounding box center [382, 116] width 74 height 10
click at [397, 118] on input "text" at bounding box center [382, 116] width 74 height 10
type input "3"
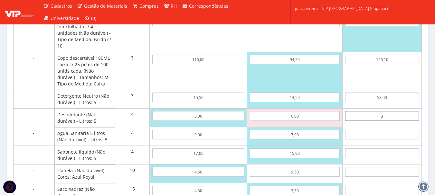
type input "1080,58"
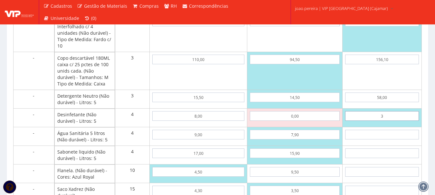
type input "32"
type input "1196,58"
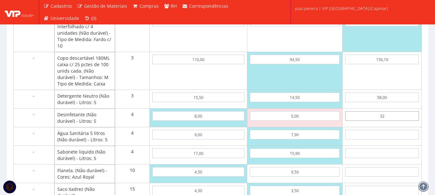
type input "3,27"
type input "1081,66"
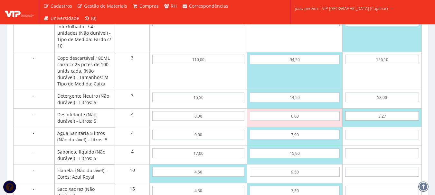
type input "32,70"
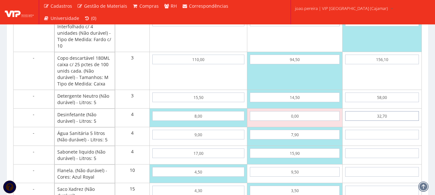
type input "1199,38"
type input "32,70"
type input "1"
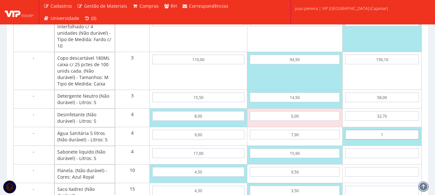
type input "1203,38"
type input "12"
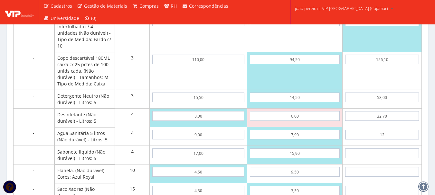
type input "1247,38"
type input "1,23"
type input "1204,30"
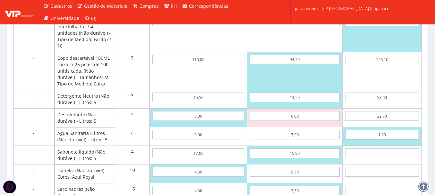
type input "12,30"
type input "1248,58"
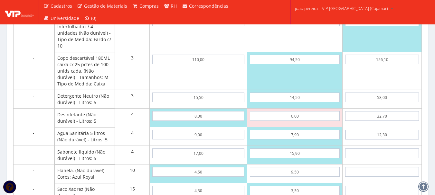
type input "12,30"
type input "2"
type input "1256,58"
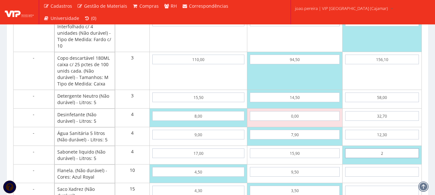
type input "28"
type input "1360,58"
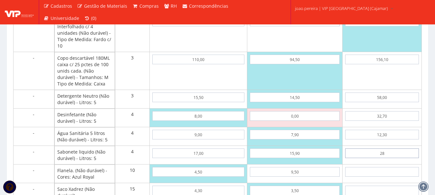
type input "2,88"
type input "1260,10"
type input "28,87"
type input "1364,06"
type input "28,87"
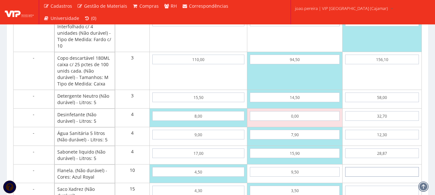
type input "3"
type input "1394,06"
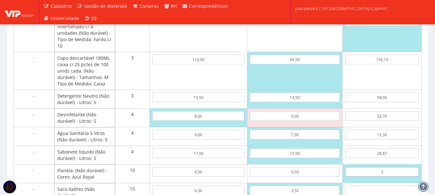
type input "38"
type input "1744,06"
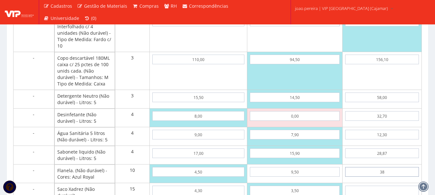
type input "3,80"
type input "1402,06"
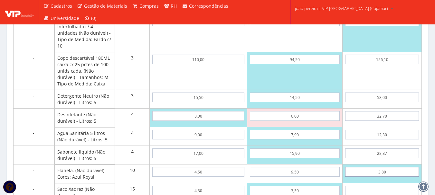
type input "3,80"
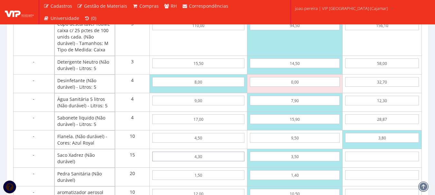
scroll to position [660, 0]
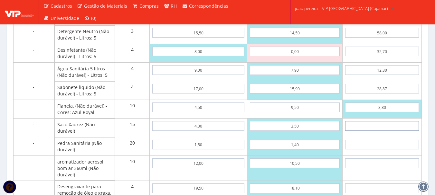
click at [390, 125] on input "text" at bounding box center [382, 126] width 74 height 10
type input "3"
type input "1447,06"
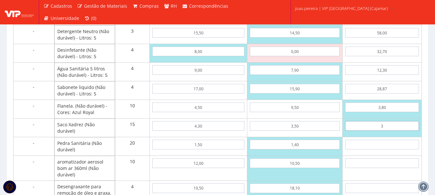
type input "38"
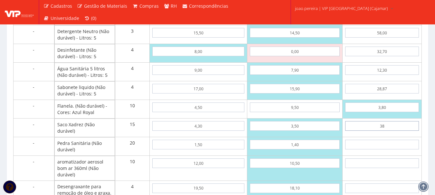
type input "1972,06"
type input "3,80"
type input "1459,06"
type input "3,80"
type input "4"
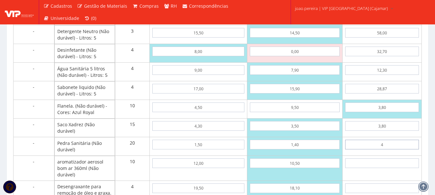
type input "1539,06"
type input "45"
type input "2359,06"
type input "4,56"
type input "1550,26"
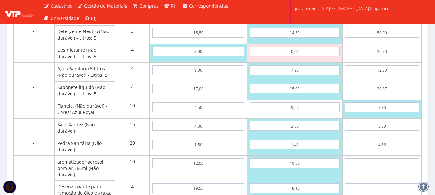
type input "4,56"
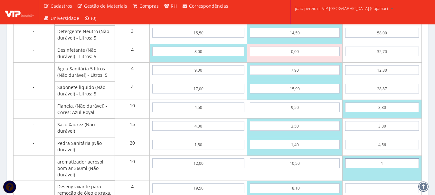
type input "19"
type input "1740,26"
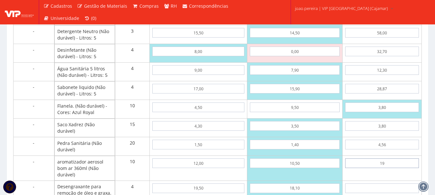
type input "1,93"
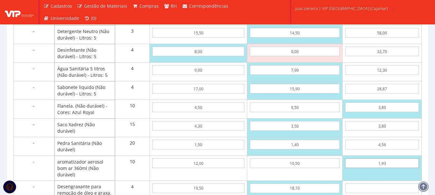
type input "1569,56"
type input "19,30"
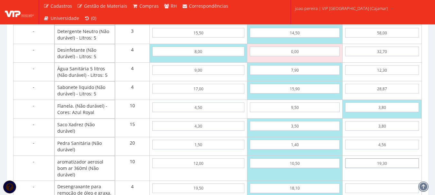
type input "1743,26"
type input "19,30"
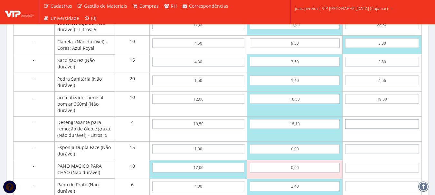
type input "2"
type input "1751,26"
type input "26"
type input "1847,26"
type input "2,65"
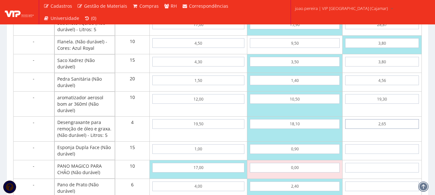
type input "1753,86"
type input "26,50"
type input "1849,26"
type input "26,50"
type input "1"
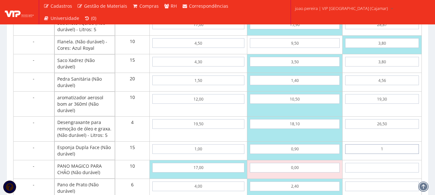
type input "1864,26"
type input "16"
type input "2089,26"
type input "1,60"
type input "1873,26"
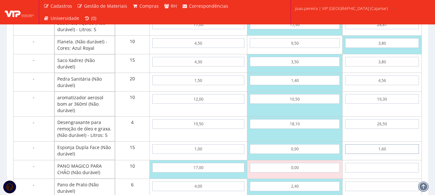
type input "1,60"
type input "1"
type input "1883,26"
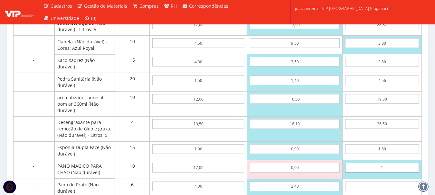
type input "13"
type input "2003,26"
type input "1,38"
type input "1887,06"
type input "13,80"
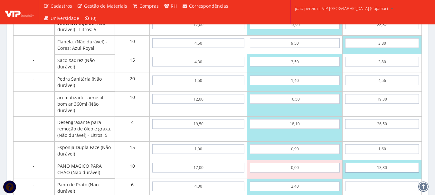
type input "2011,26"
type input "13,80"
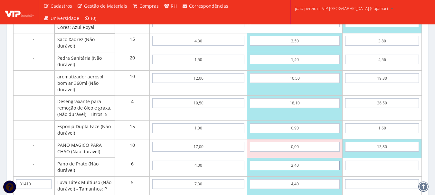
scroll to position [757, 0]
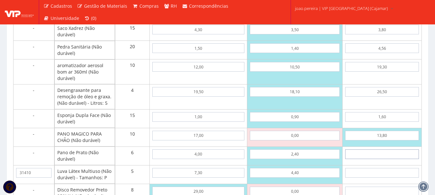
type input "4"
type input "2035,26"
type input "46"
type input "2287,26"
type input "4,60"
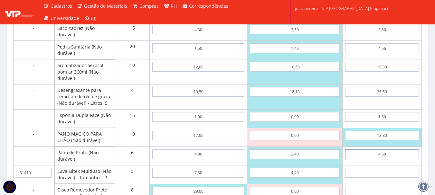
type input "2038,86"
type input "4,60"
type input "3"
type input "2053,86"
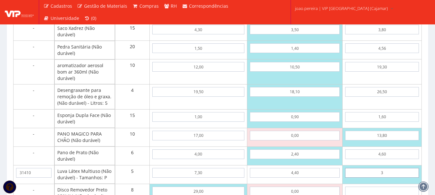
type input "37"
type input "2223,86"
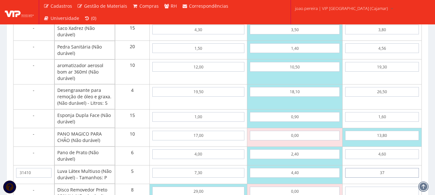
type input "3,75"
type input "2057,61"
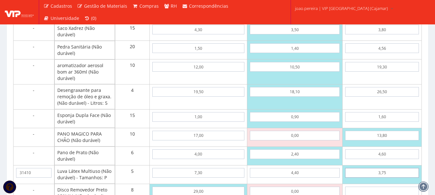
type input "3,75"
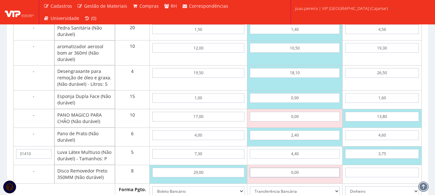
scroll to position [790, 0]
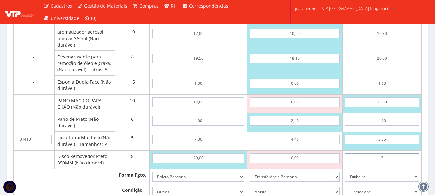
type input "29"
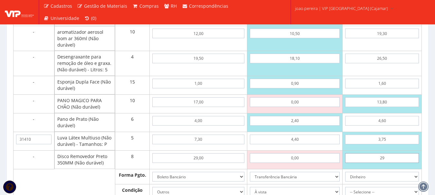
type input "2289,61"
type input "2,98"
type input "2081,45"
type input "29,80"
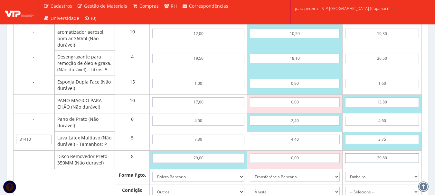
type input "2296,01"
type input "29,80"
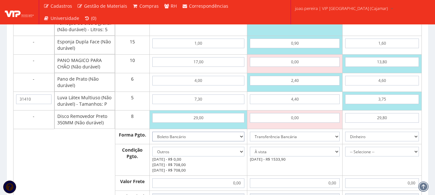
scroll to position [887, 0]
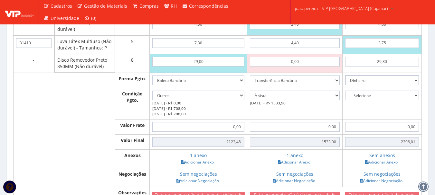
click at [417, 80] on select "Dinheiro Boleto Bancário Depósito Transferência Bancária Cartão de Crédito Cart…" at bounding box center [382, 81] width 74 height 10
select select "3"
click at [345, 76] on select "Dinheiro Boleto Bancário Depósito Transferência Bancária Cartão de Crédito Cart…" at bounding box center [382, 81] width 74 height 10
click at [414, 96] on select "-- Selecione -- À vista 7 dias 10 dias" at bounding box center [382, 96] width 74 height 10
select select "0"
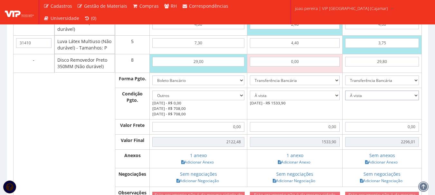
click at [345, 91] on select "-- Selecione -- À vista 7 dias 10 dias" at bounding box center [382, 96] width 74 height 10
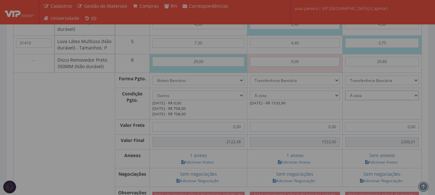
type input "2.296,01"
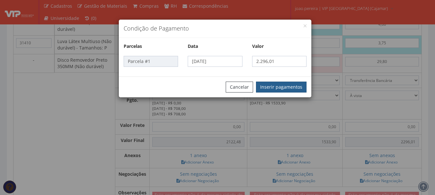
click at [295, 88] on button "Inserir pagamentos" at bounding box center [281, 87] width 51 height 11
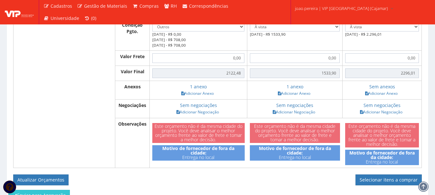
scroll to position [945, 0]
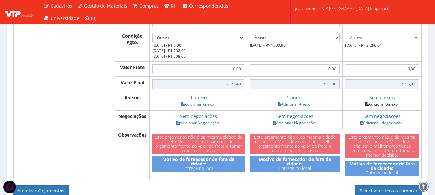
click at [388, 104] on link "Adicionar Anexo" at bounding box center [381, 104] width 36 height 7
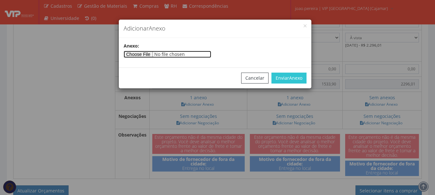
click at [156, 54] on input"] "file" at bounding box center [168, 54] width 88 height 7
type input"] "C:\fakepath\ORÇAMENTO PAPELARIA.pdf"
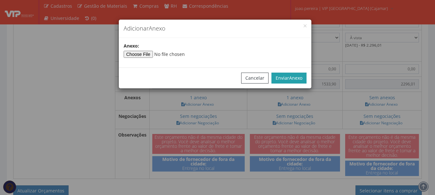
click at [294, 78] on span "Anexo" at bounding box center [295, 78] width 13 height 6
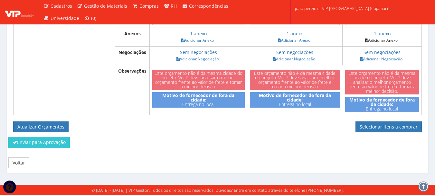
scroll to position [1009, 0]
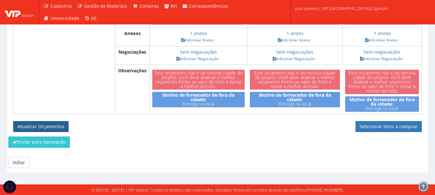
click at [34, 126] on button "Atualizar Orçamentos" at bounding box center [40, 126] width 55 height 11
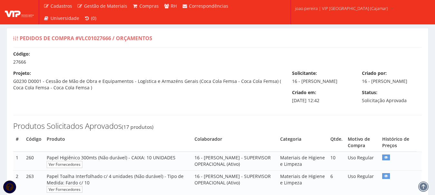
select select "outros"
select select "0"
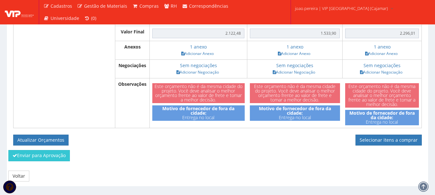
scroll to position [986, 0]
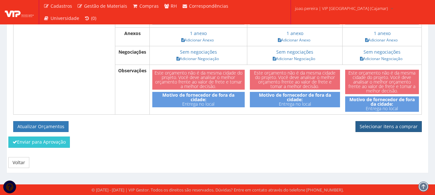
click at [394, 130] on link "Selecionar itens a comprar" at bounding box center [388, 126] width 66 height 11
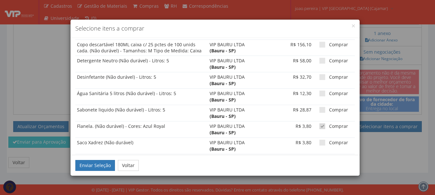
scroll to position [1074, 0]
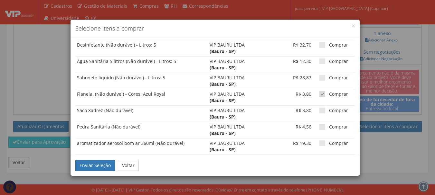
checkbox input "false"
click at [319, 188] on td "Comprar" at bounding box center [334, 196] width 42 height 16
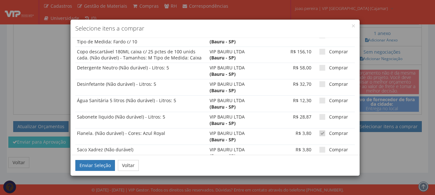
scroll to position [1041, 0]
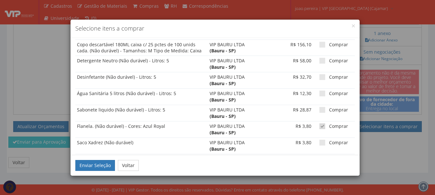
checkbox input "false"
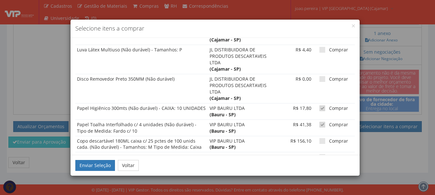
checkbox input "false"
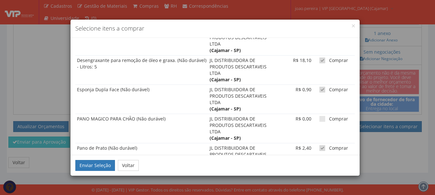
scroll to position [816, 0]
checkbox input "false"
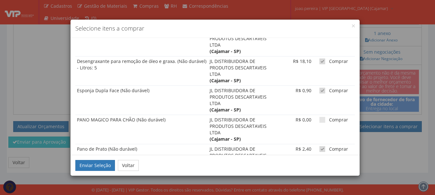
checkbox input "false"
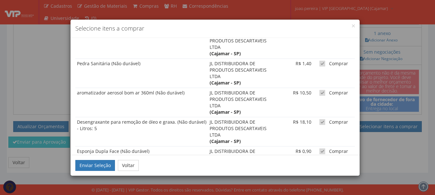
scroll to position [752, 0]
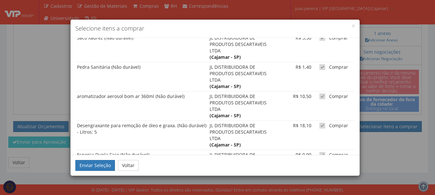
checkbox input "false"
click at [319, 152] on span at bounding box center [322, 155] width 6 height 6
click at [329, 153] on input "Comprar" at bounding box center [331, 155] width 4 height 4
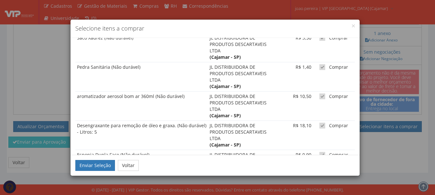
checkbox input "false"
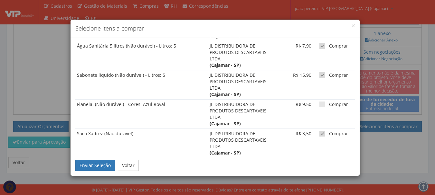
scroll to position [655, 0]
checkbox input "false"
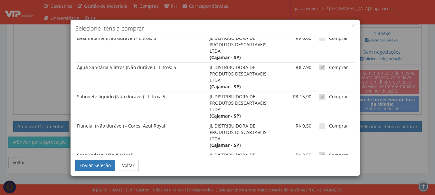
scroll to position [623, 0]
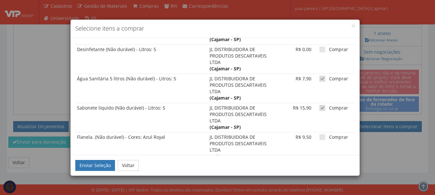
checkbox input "false"
click at [319, 193] on span at bounding box center [322, 196] width 6 height 6
click at [329, 194] on input "Comprar" at bounding box center [331, 196] width 4 height 4
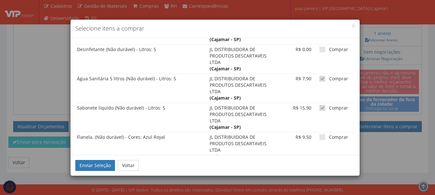
checkbox input "false"
click at [319, 164] on span at bounding box center [322, 167] width 6 height 6
click at [329, 165] on input "Comprar" at bounding box center [331, 167] width 4 height 4
checkbox input "false"
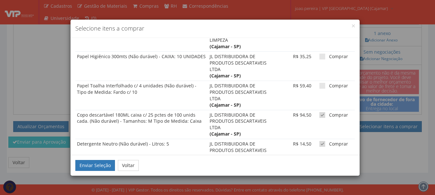
scroll to position [494, 0]
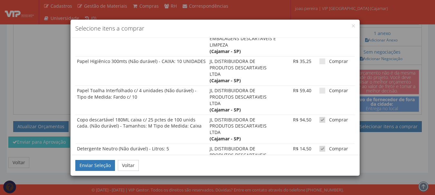
checkbox input "false"
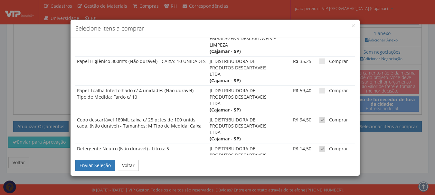
checkbox input "false"
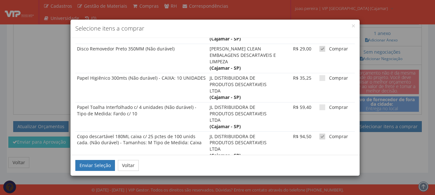
scroll to position [462, 0]
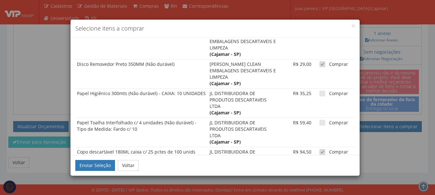
click at [319, 178] on span at bounding box center [322, 181] width 6 height 6
click at [329, 179] on input "Comprar" at bounding box center [331, 181] width 4 height 4
checkbox input "false"
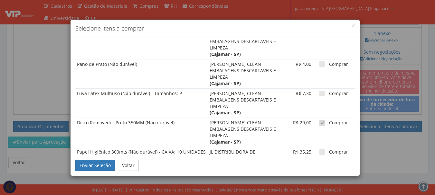
scroll to position [398, 0]
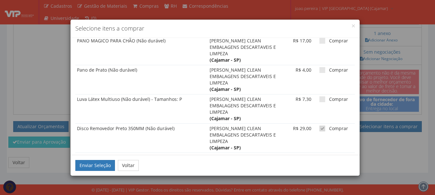
checkbox input "false"
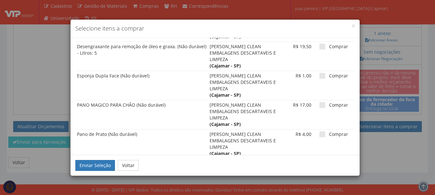
scroll to position [301, 0]
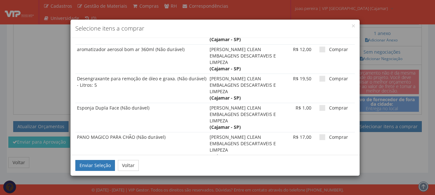
click at [319, 193] on span at bounding box center [322, 196] width 6 height 6
click at [329, 194] on input "Comprar" at bounding box center [331, 196] width 4 height 4
checkbox input "true"
click at [319, 164] on span at bounding box center [322, 167] width 6 height 6
click at [329, 165] on input "Comprar" at bounding box center [331, 167] width 4 height 4
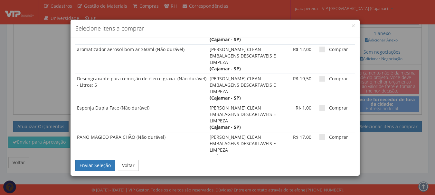
checkbox input "true"
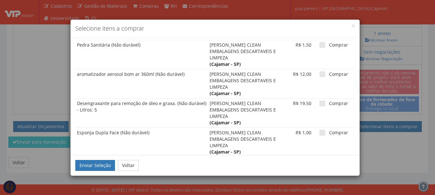
scroll to position [237, 0]
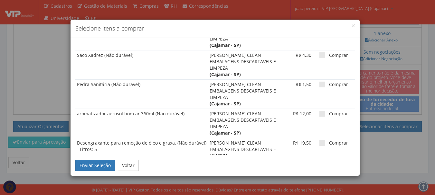
checkbox input "true"
click at [321, 169] on label "Comprar" at bounding box center [333, 172] width 29 height 6
click at [329, 171] on input "Comprar" at bounding box center [331, 173] width 4 height 4
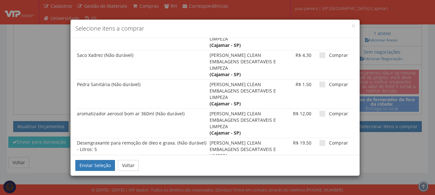
checkbox input "true"
click at [319, 140] on span at bounding box center [322, 143] width 6 height 6
click at [329, 141] on input "Comprar" at bounding box center [331, 143] width 4 height 4
checkbox input "true"
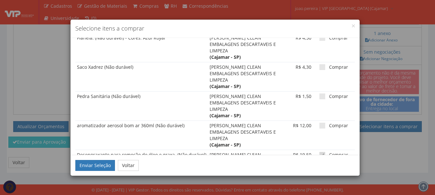
scroll to position [204, 0]
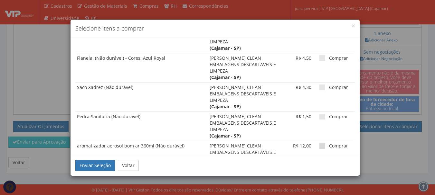
click at [320, 143] on span at bounding box center [322, 146] width 6 height 6
click at [329, 144] on input "Comprar" at bounding box center [331, 146] width 4 height 4
checkbox input "true"
click at [319, 114] on span at bounding box center [322, 117] width 6 height 6
click at [329, 115] on input "Comprar" at bounding box center [331, 117] width 4 height 4
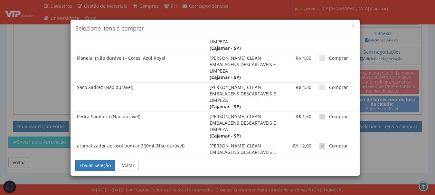
checkbox input "true"
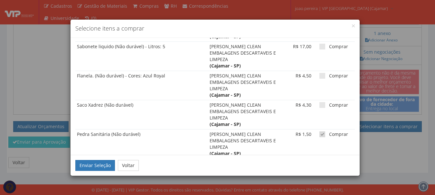
scroll to position [172, 0]
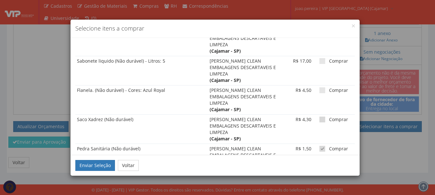
click at [322, 117] on label "Comprar" at bounding box center [333, 120] width 29 height 6
click at [329, 118] on input "Comprar" at bounding box center [331, 120] width 4 height 4
checkbox input "true"
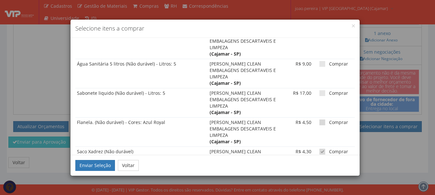
click at [319, 120] on span at bounding box center [322, 123] width 6 height 6
click at [329, 121] on input "Comprar" at bounding box center [331, 123] width 4 height 4
checkbox input "true"
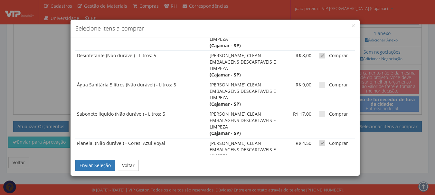
scroll to position [108, 0]
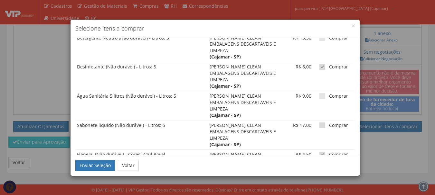
click at [319, 123] on span at bounding box center [322, 126] width 6 height 6
click at [329, 124] on input "Comprar" at bounding box center [331, 126] width 4 height 4
checkbox input "true"
click at [319, 93] on label "Comprar" at bounding box center [333, 96] width 29 height 6
click at [329, 94] on input "Comprar" at bounding box center [331, 96] width 4 height 4
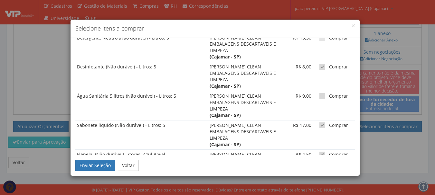
checkbox input "true"
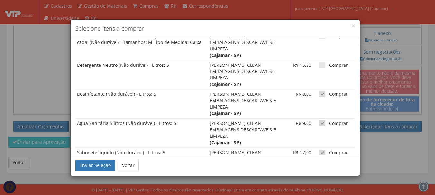
scroll to position [43, 0]
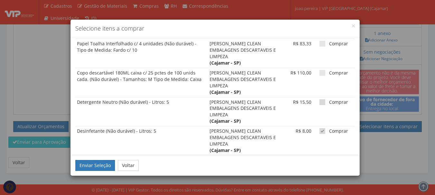
click at [319, 99] on span at bounding box center [322, 102] width 6 height 6
click at [329, 100] on input "Comprar" at bounding box center [331, 102] width 4 height 4
checkbox input "true"
click at [318, 68] on td "Comprar" at bounding box center [334, 82] width 42 height 29
click at [319, 70] on span at bounding box center [322, 73] width 6 height 6
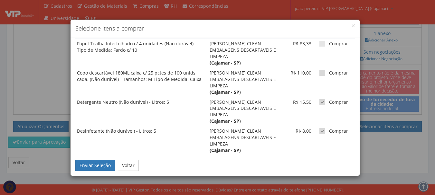
click at [329, 71] on input "Comprar" at bounding box center [331, 73] width 4 height 4
checkbox input "true"
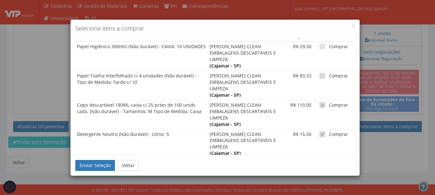
scroll to position [0, 0]
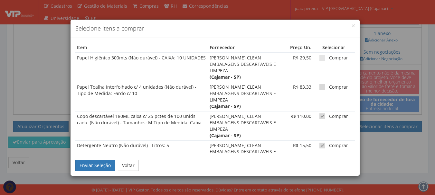
click at [319, 84] on span at bounding box center [322, 87] width 6 height 6
click at [329, 85] on input "Comprar" at bounding box center [331, 87] width 4 height 4
checkbox input "true"
click at [319, 57] on span at bounding box center [322, 58] width 6 height 6
click at [329, 57] on input "Comprar" at bounding box center [331, 58] width 4 height 4
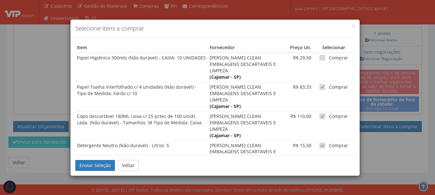
checkbox input "true"
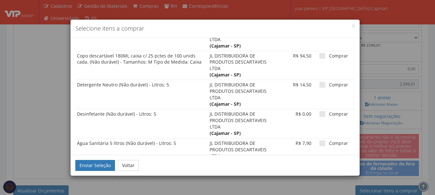
scroll to position [612, 0]
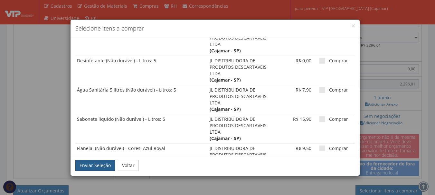
click at [94, 166] on button "Enviar Seleção" at bounding box center [95, 165] width 40 height 11
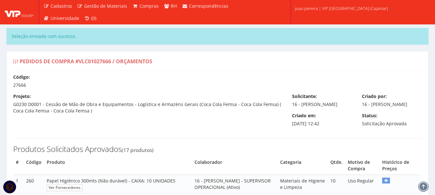
select select "outros"
select select "0"
type input "2.122,48"
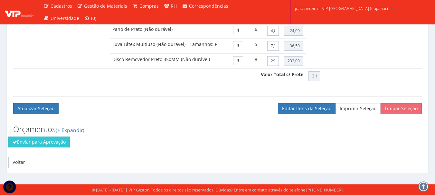
scroll to position [768, 0]
click at [34, 143] on button "Enviar para Aprovação" at bounding box center [38, 142] width 61 height 11
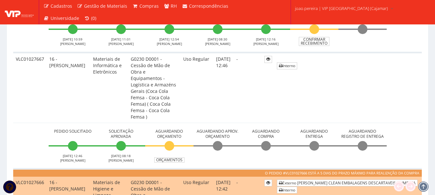
scroll to position [386, 0]
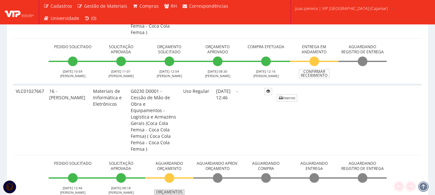
click at [173, 190] on link "Orçamentos" at bounding box center [169, 192] width 30 height 5
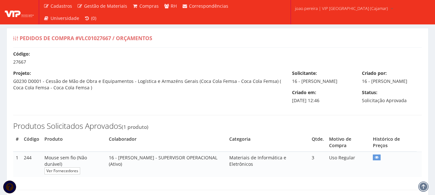
select select "outros"
select select "0"
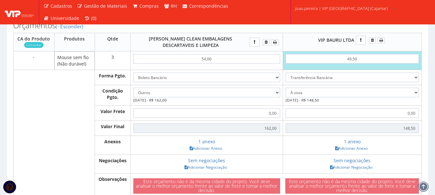
scroll to position [161, 0]
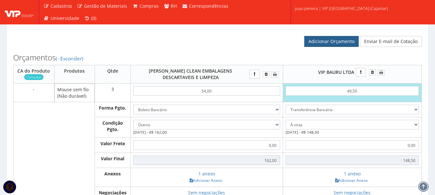
click at [351, 47] on link "Adicionar Orçamento" at bounding box center [331, 41] width 54 height 11
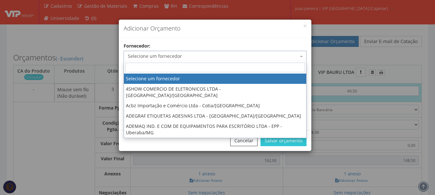
click at [233, 54] on span "Selecione um fornecedor" at bounding box center [213, 56] width 171 height 6
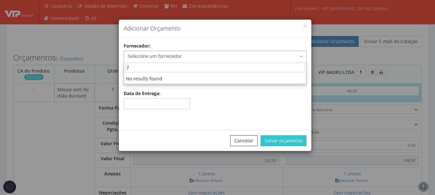
type input "j"
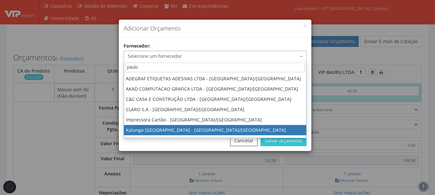
type input "paulo"
select select "261"
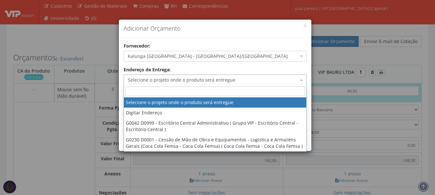
click at [272, 82] on span "Selecione o projeto onde o produto será entregue" at bounding box center [213, 80] width 171 height 6
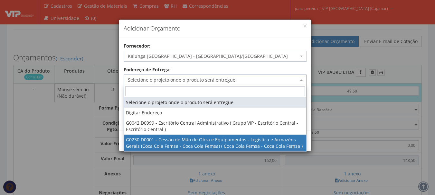
select select "230"
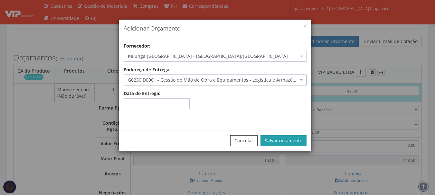
click at [284, 137] on button "Salvar orçamento" at bounding box center [283, 141] width 46 height 11
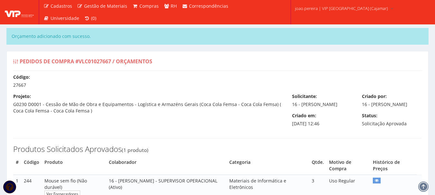
select select "outros"
select select "0"
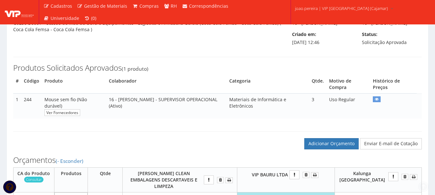
scroll to position [161, 0]
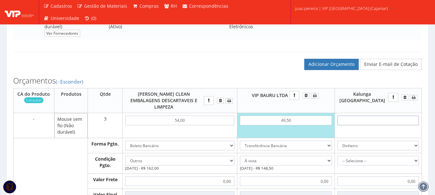
click at [407, 121] on input "text" at bounding box center [377, 121] width 81 height 10
type input "2"
type input "6,00"
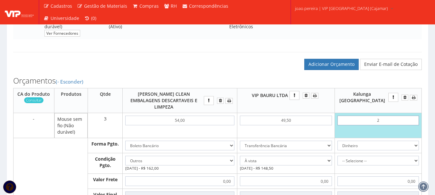
type input "27"
type input "81,00"
type input "2,75"
type input "8,25"
type input "27,50"
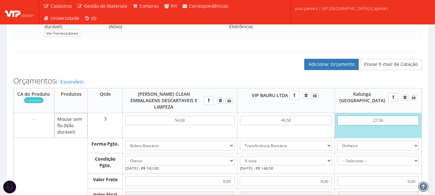
type input "82,50"
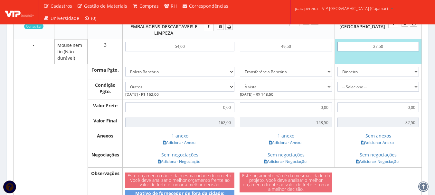
scroll to position [225, 0]
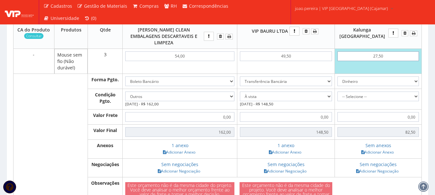
type input "27,50"
click at [416, 82] on select "Dinheiro Boleto Bancário Depósito Transferência Bancária Cartão de Crédito Cart…" at bounding box center [377, 82] width 81 height 10
select select "3"
click at [363, 77] on select "Dinheiro Boleto Bancário Depósito Transferência Bancária Cartão de Crédito Cart…" at bounding box center [377, 82] width 81 height 10
click at [417, 95] on select "-- Selecione -- À vista 7 dias 10 dias" at bounding box center [377, 97] width 81 height 10
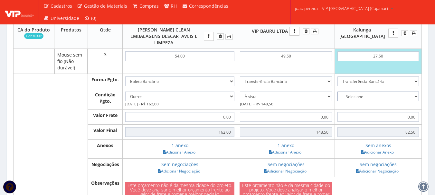
select select "0"
click at [363, 92] on select "-- Selecione -- À vista 7 dias 10 dias" at bounding box center [377, 97] width 81 height 10
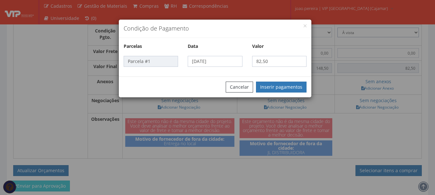
scroll to position [290, 0]
click at [283, 88] on button "Inserir pagamentos" at bounding box center [281, 87] width 51 height 11
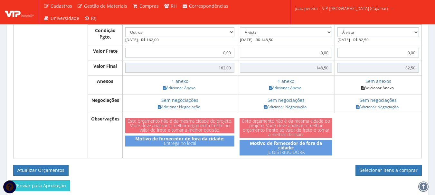
click at [396, 89] on link "Adicionar Anexo" at bounding box center [377, 88] width 36 height 7
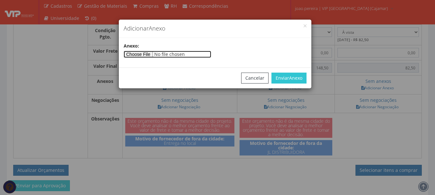
click at [148, 52] on input"] "file" at bounding box center [168, 54] width 88 height 7
type input"] "C:\fakepath\ORÇAMENTO PAPELARIA.pdf"
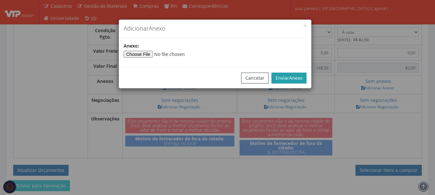
click at [293, 78] on span "Anexo" at bounding box center [295, 78] width 13 height 6
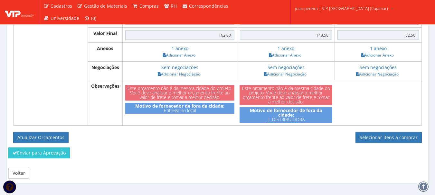
scroll to position [324, 0]
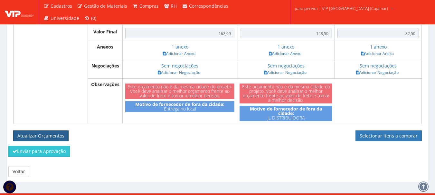
click at [49, 131] on button "Atualizar Orçamentos" at bounding box center [40, 136] width 55 height 11
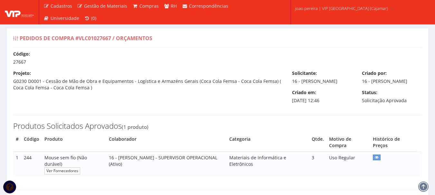
select select "outros"
select select "0"
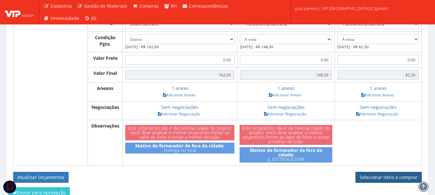
scroll to position [301, 0]
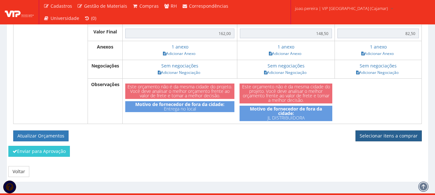
click at [397, 131] on link "Selecionar itens a comprar" at bounding box center [388, 136] width 66 height 11
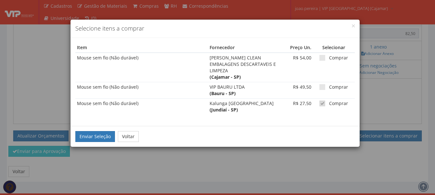
click at [319, 101] on span at bounding box center [322, 104] width 6 height 6
click at [329, 102] on input "Comprar" at bounding box center [331, 104] width 4 height 4
checkbox input "false"
click at [320, 58] on span at bounding box center [322, 58] width 6 height 6
click at [329, 58] on input "Comprar" at bounding box center [331, 58] width 4 height 4
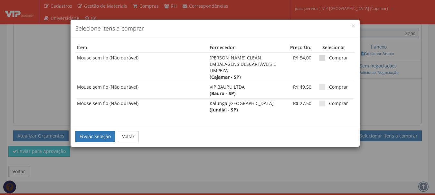
checkbox input "true"
click at [90, 131] on button "Enviar Seleção" at bounding box center [95, 136] width 40 height 11
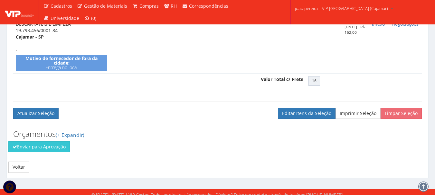
scroll to position [243, 0]
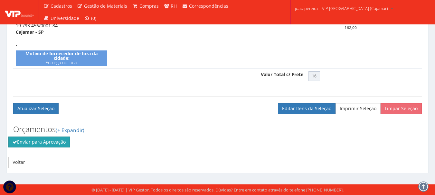
click at [47, 139] on button "Enviar para Aprovação" at bounding box center [38, 142] width 61 height 11
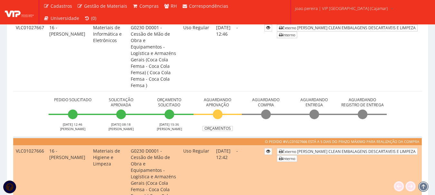
scroll to position [451, 0]
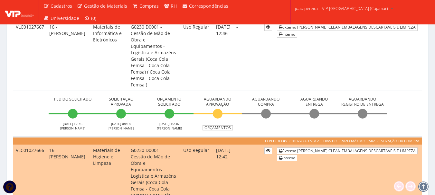
click at [26, 91] on td "Pedido Solicitado [DATE] 12:46 [PERSON_NAME] Solicitação Aprovada [DATE] 08:18 …" at bounding box center [217, 114] width 409 height 46
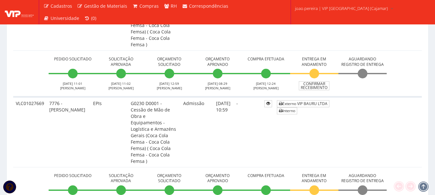
scroll to position [258, 0]
